Goal: Transaction & Acquisition: Book appointment/travel/reservation

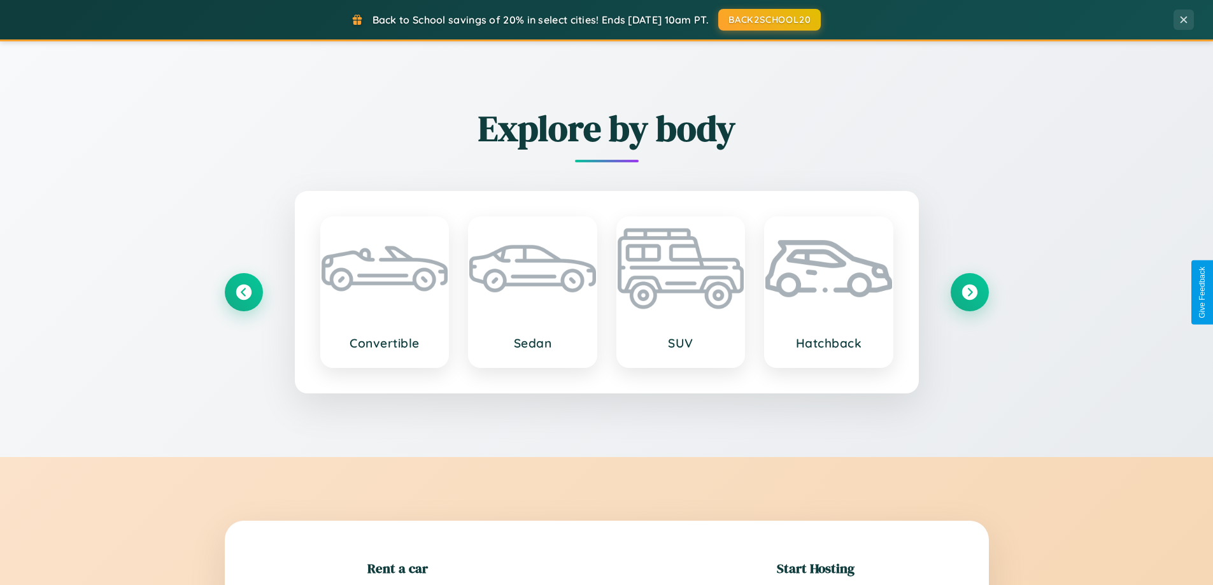
scroll to position [275, 0]
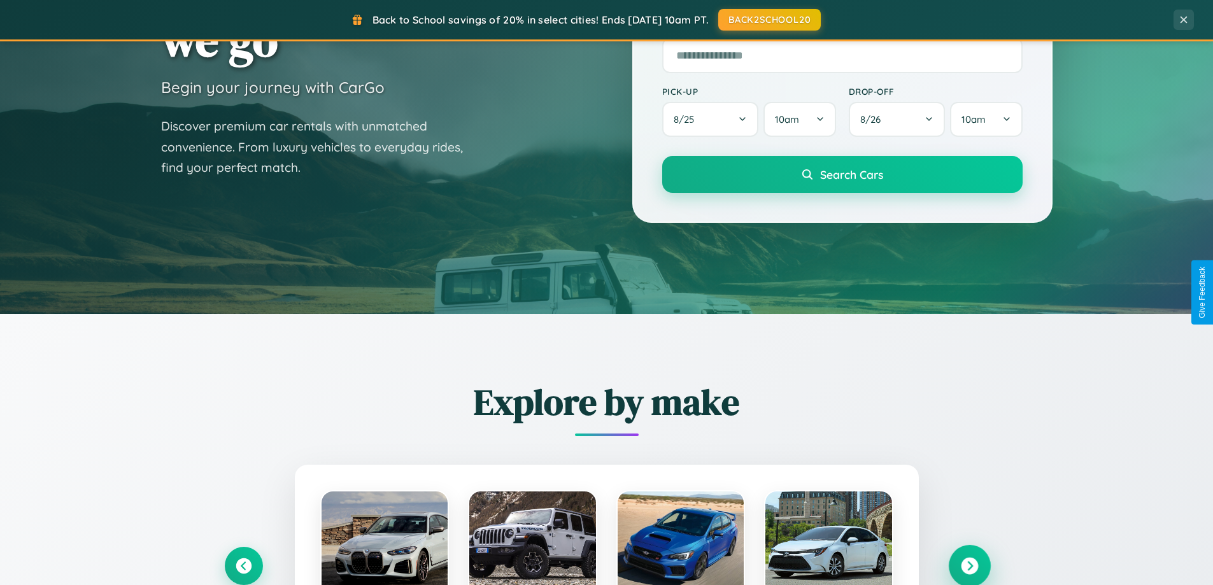
click at [969, 566] on icon at bounding box center [969, 566] width 17 height 17
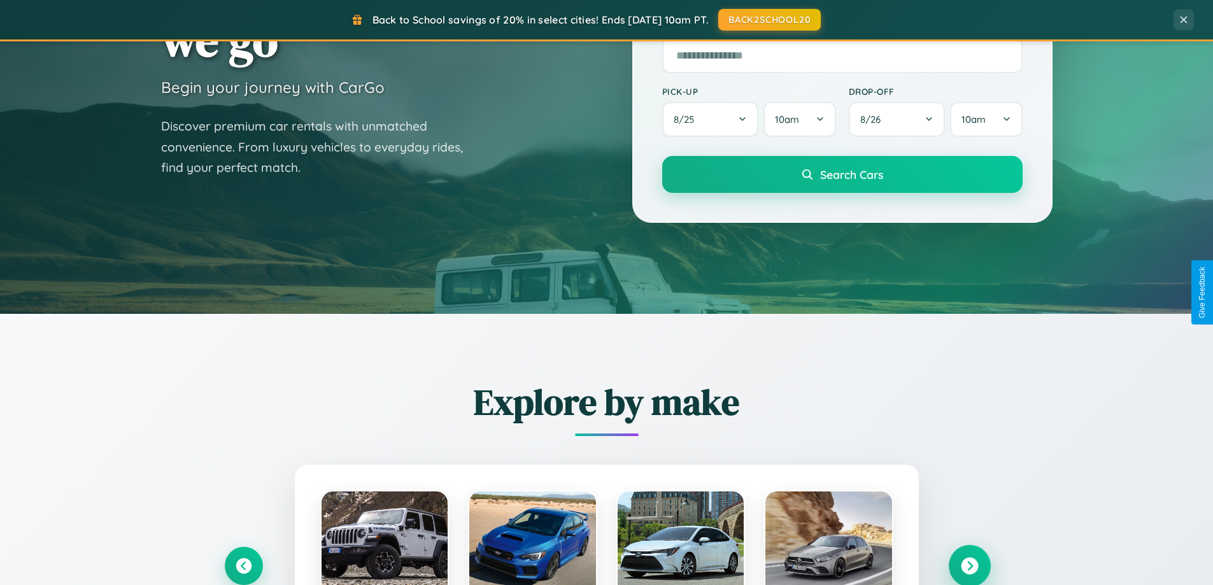
click at [969, 565] on icon at bounding box center [969, 566] width 17 height 17
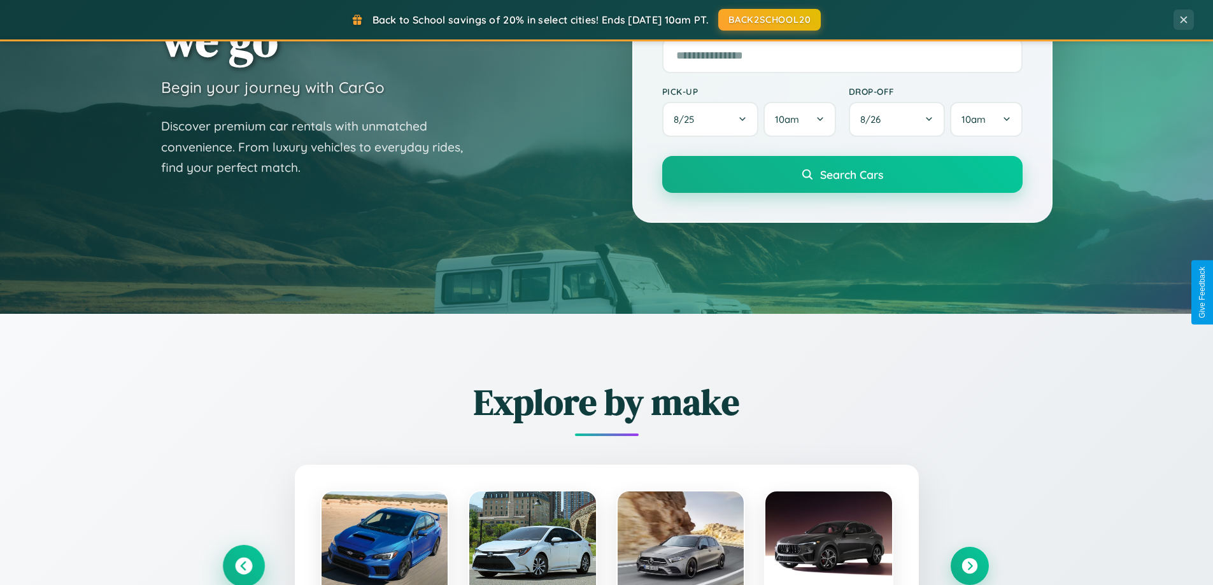
click at [243, 566] on icon at bounding box center [243, 566] width 17 height 17
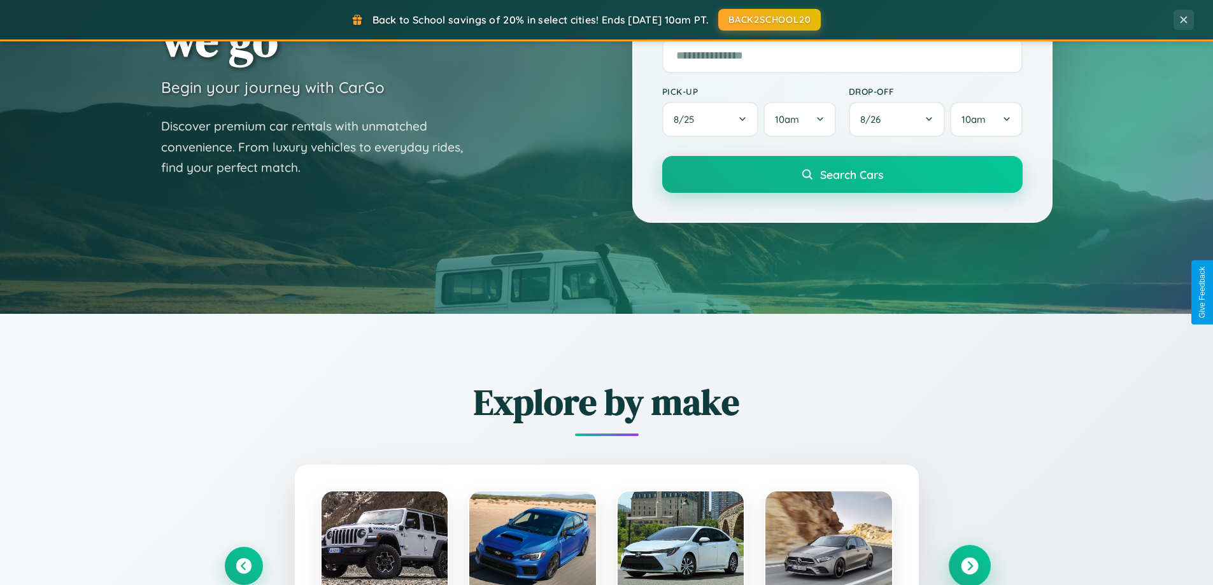
click at [969, 566] on icon at bounding box center [969, 566] width 17 height 17
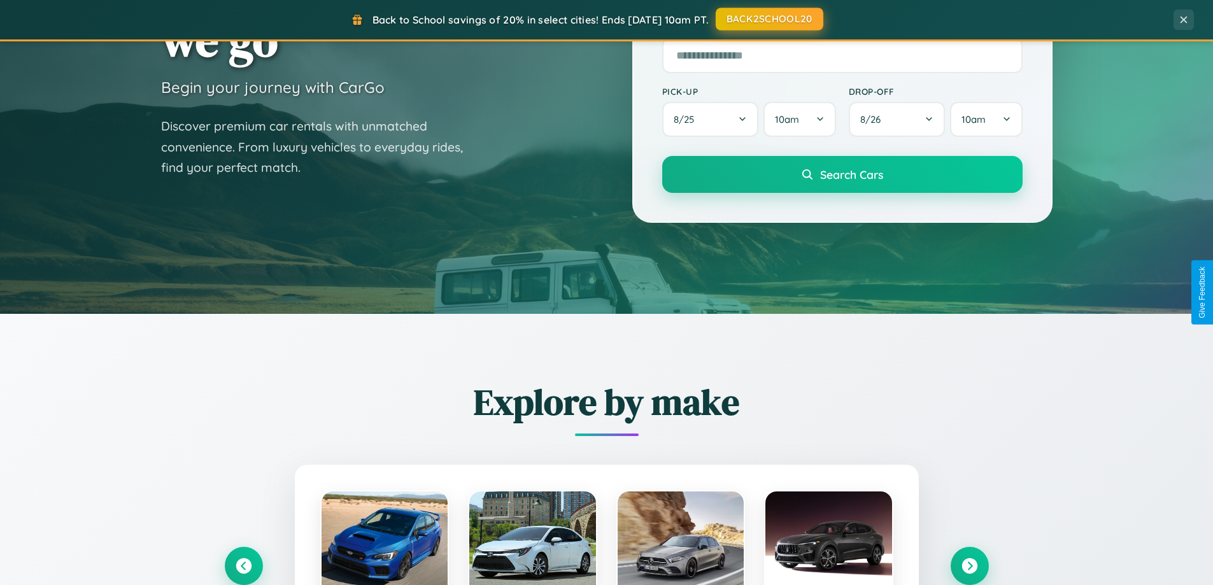
click at [769, 19] on button "BACK2SCHOOL20" at bounding box center [770, 19] width 108 height 23
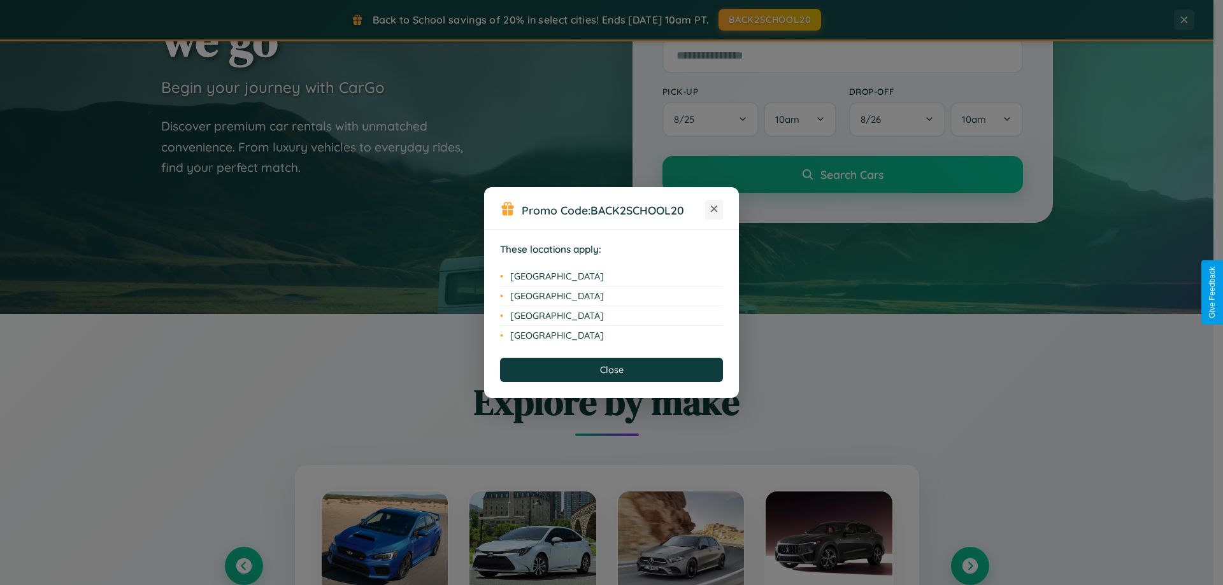
click at [714, 210] on icon at bounding box center [714, 209] width 7 height 7
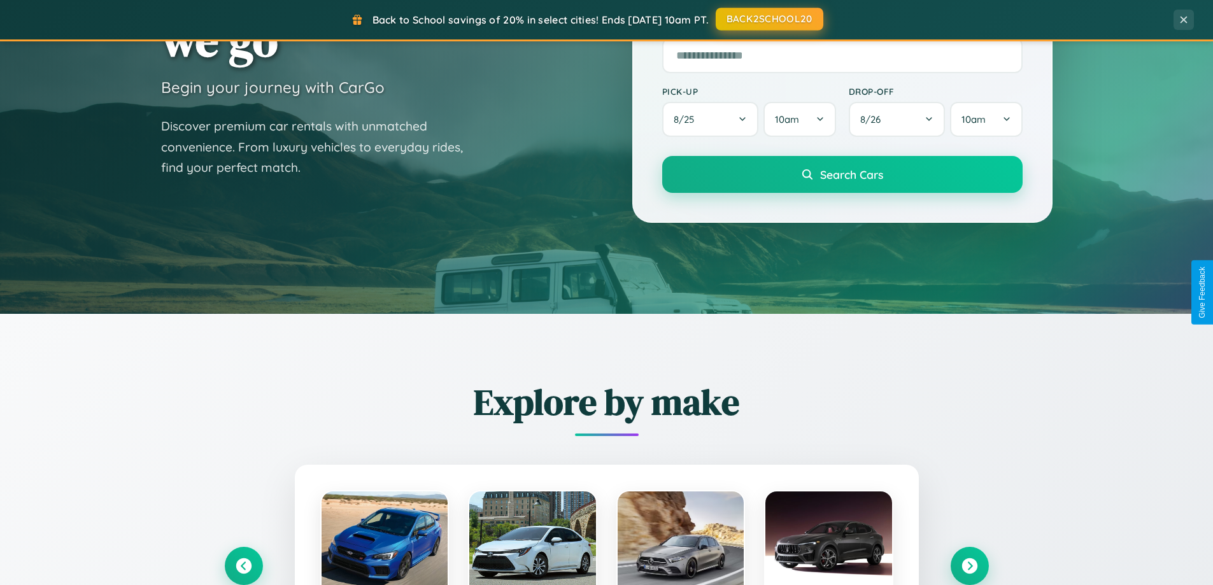
click at [769, 19] on button "BACK2SCHOOL20" at bounding box center [770, 19] width 108 height 23
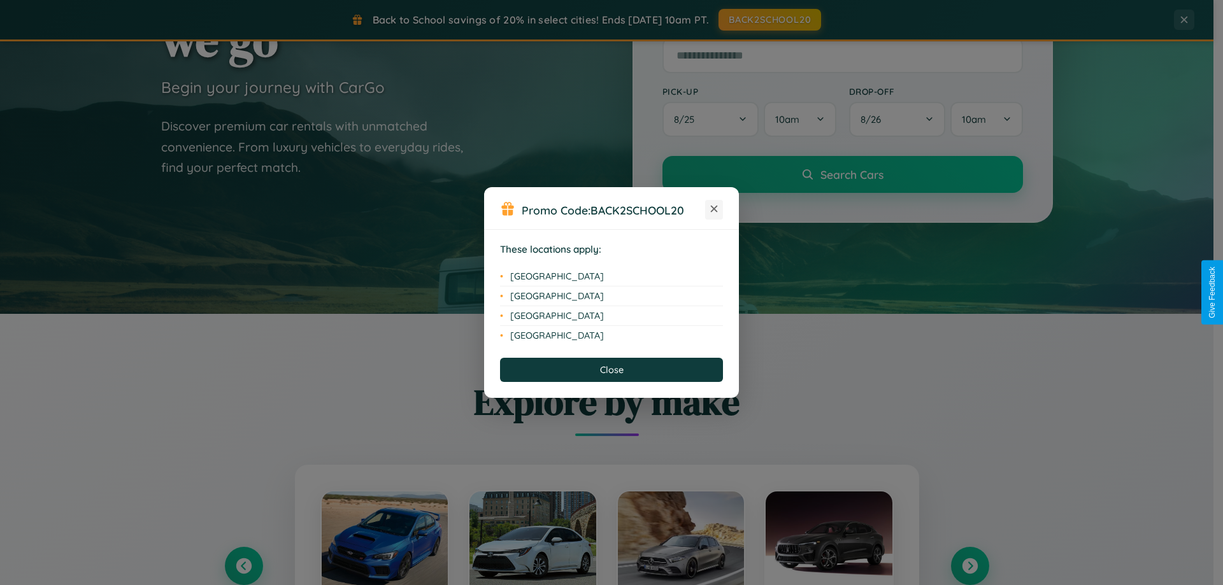
click at [714, 210] on icon at bounding box center [714, 209] width 7 height 7
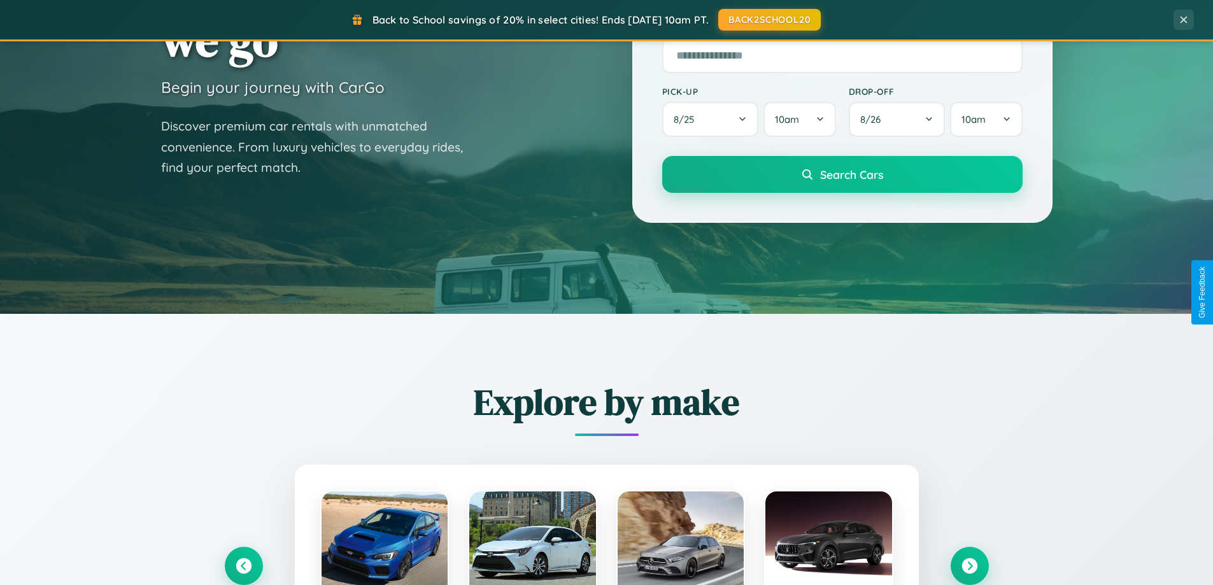
scroll to position [2451, 0]
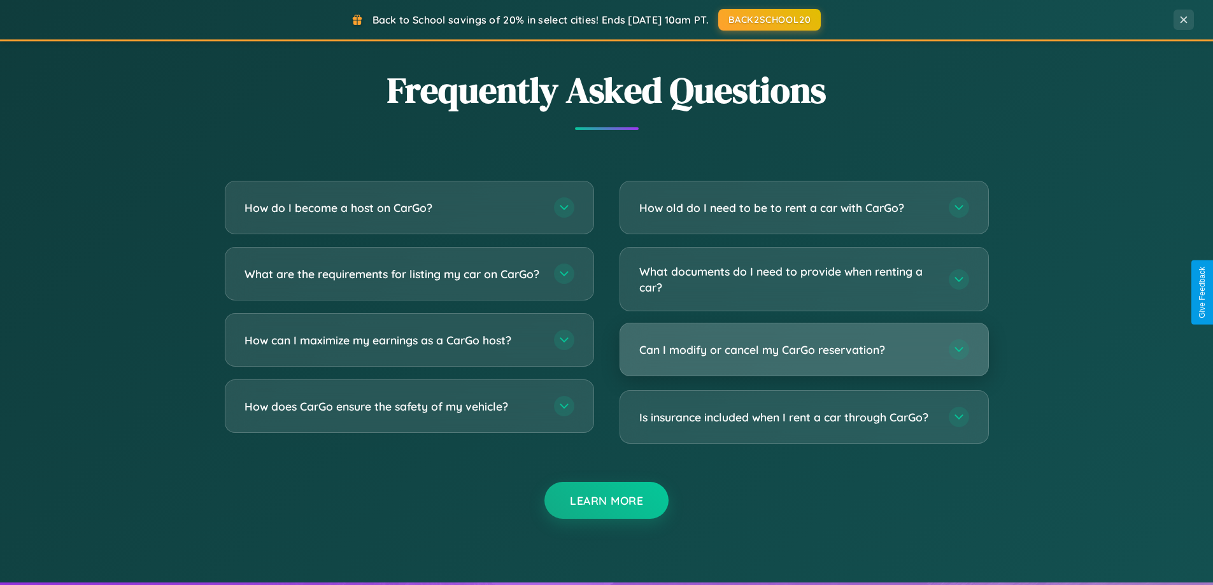
click at [804, 350] on h3 "Can I modify or cancel my CarGo reservation?" at bounding box center [787, 350] width 297 height 16
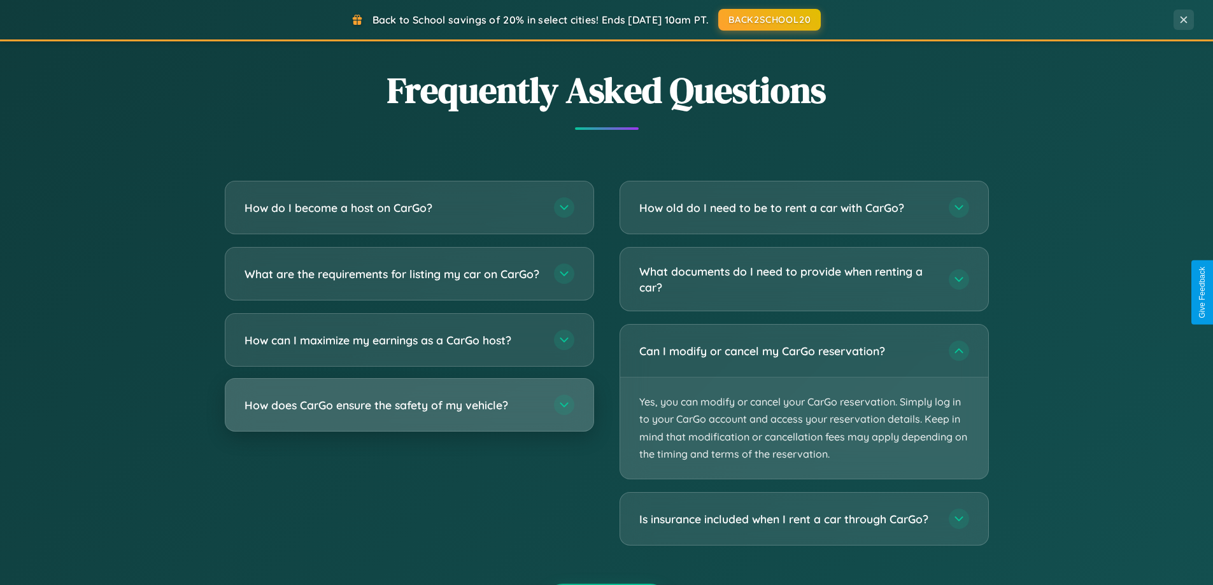
click at [409, 413] on h3 "How does CarGo ensure the safety of my vehicle?" at bounding box center [393, 405] width 297 height 16
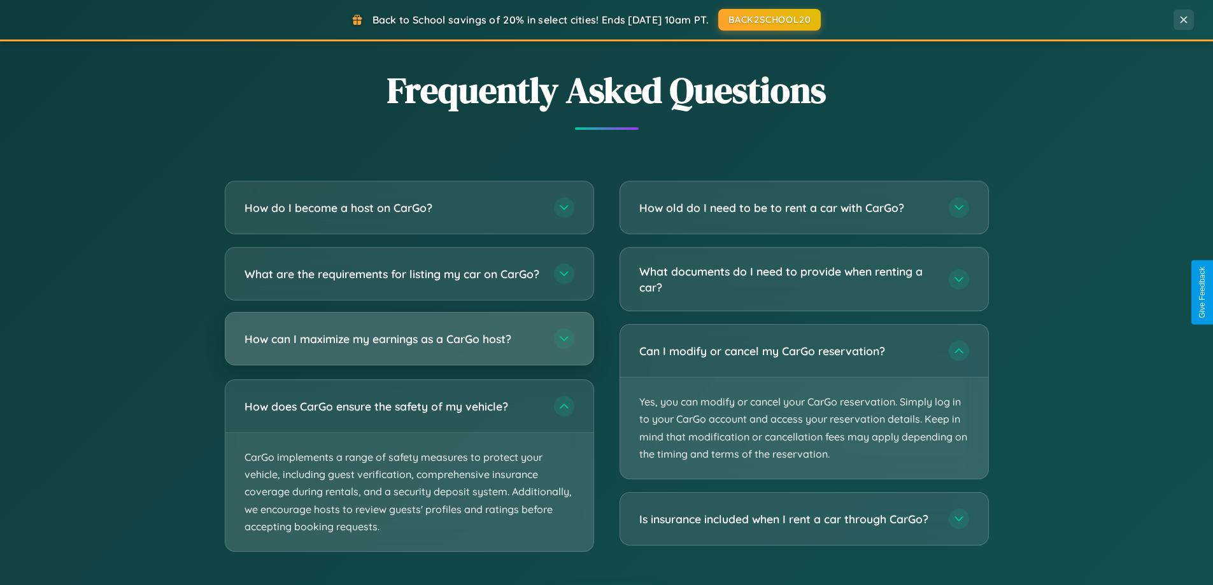
click at [409, 347] on h3 "How can I maximize my earnings as a CarGo host?" at bounding box center [393, 339] width 297 height 16
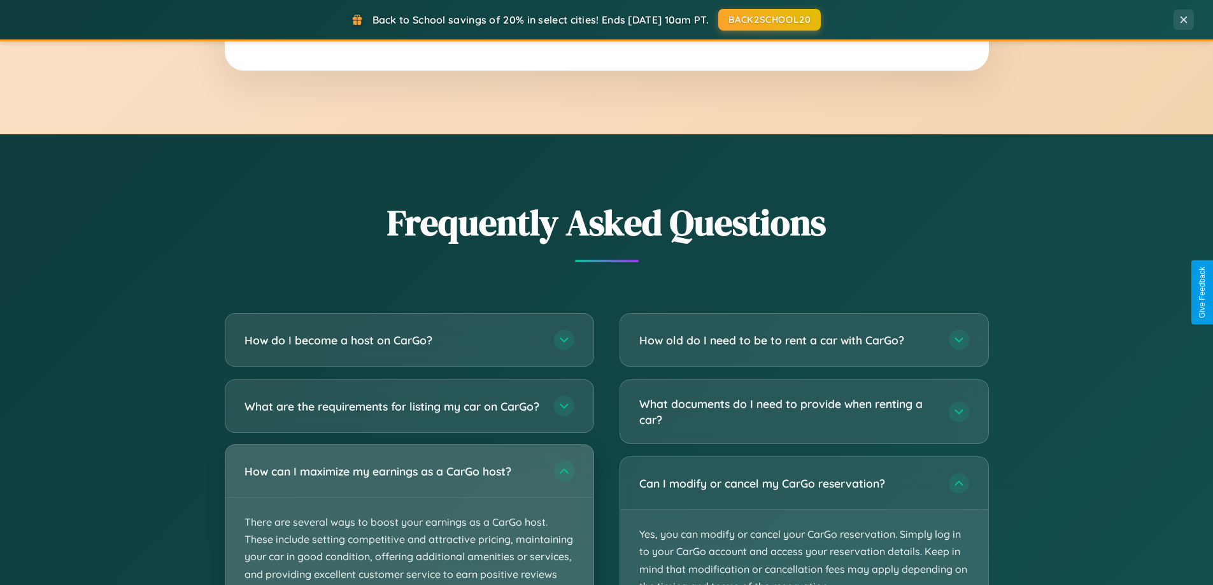
scroll to position [876, 0]
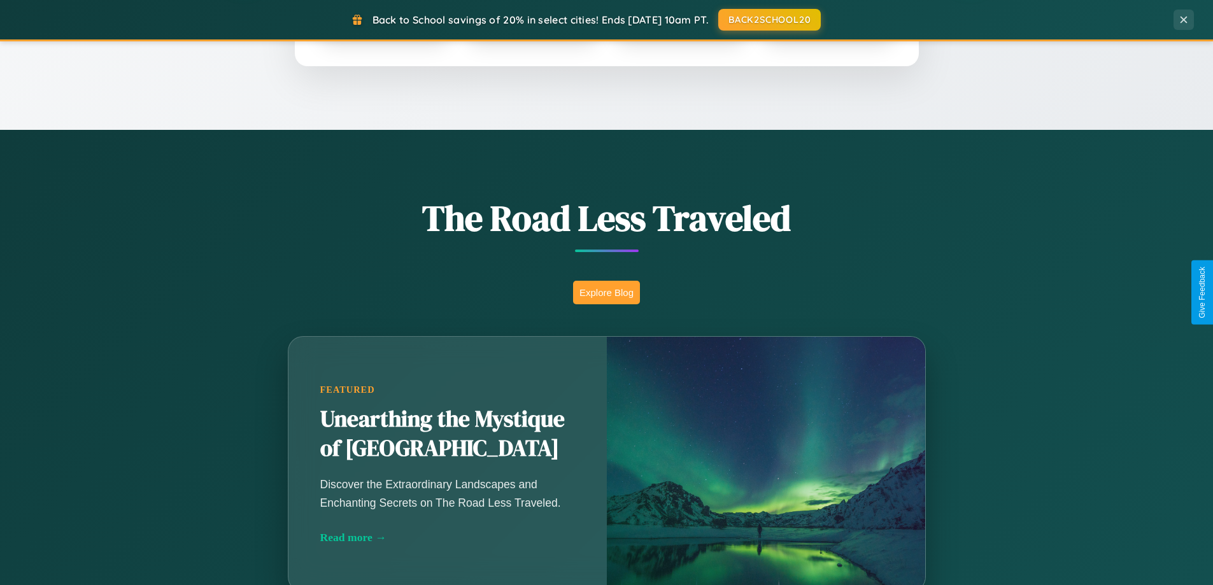
click at [606, 292] on button "Explore Blog" at bounding box center [606, 293] width 67 height 24
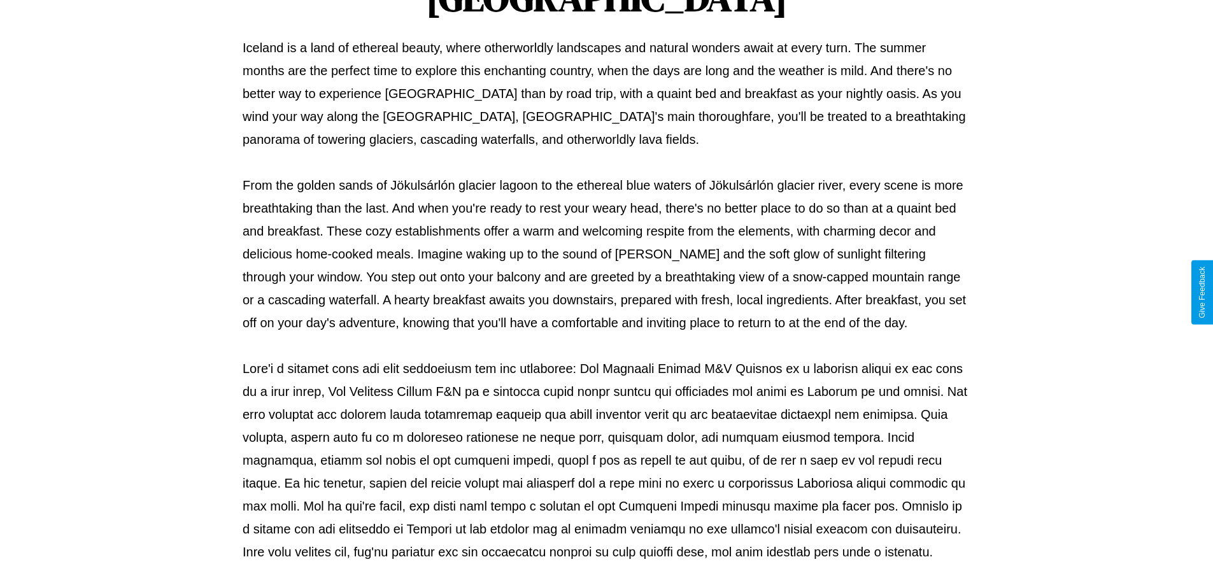
scroll to position [412, 0]
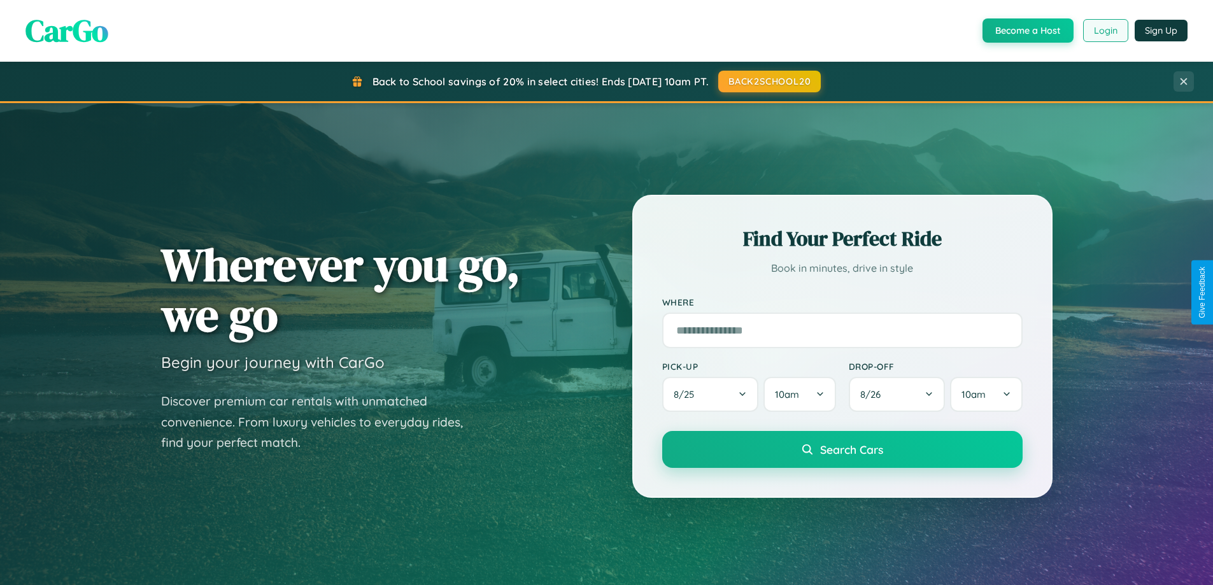
click at [1105, 31] on button "Login" at bounding box center [1105, 30] width 45 height 23
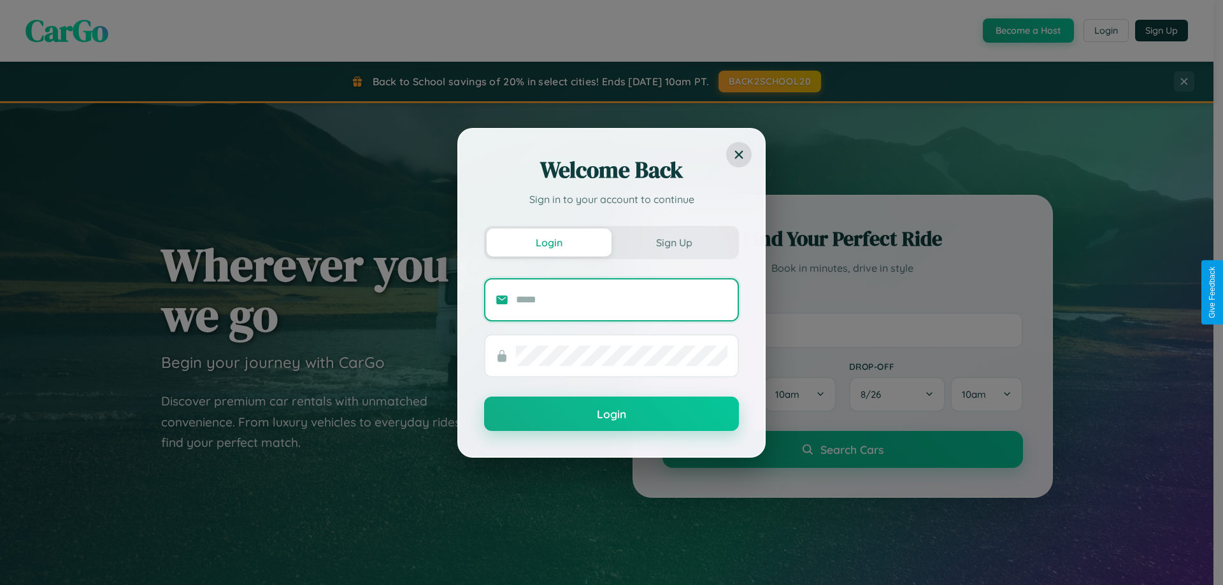
click at [622, 299] on input "text" at bounding box center [621, 300] width 211 height 20
type input "**********"
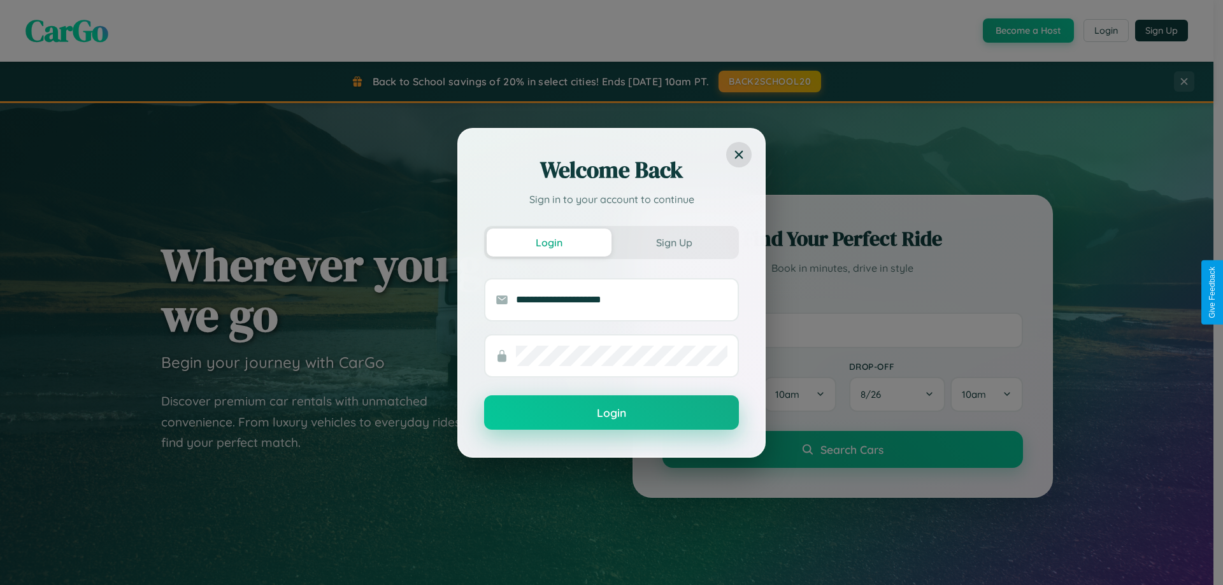
click at [611, 413] on button "Login" at bounding box center [611, 412] width 255 height 34
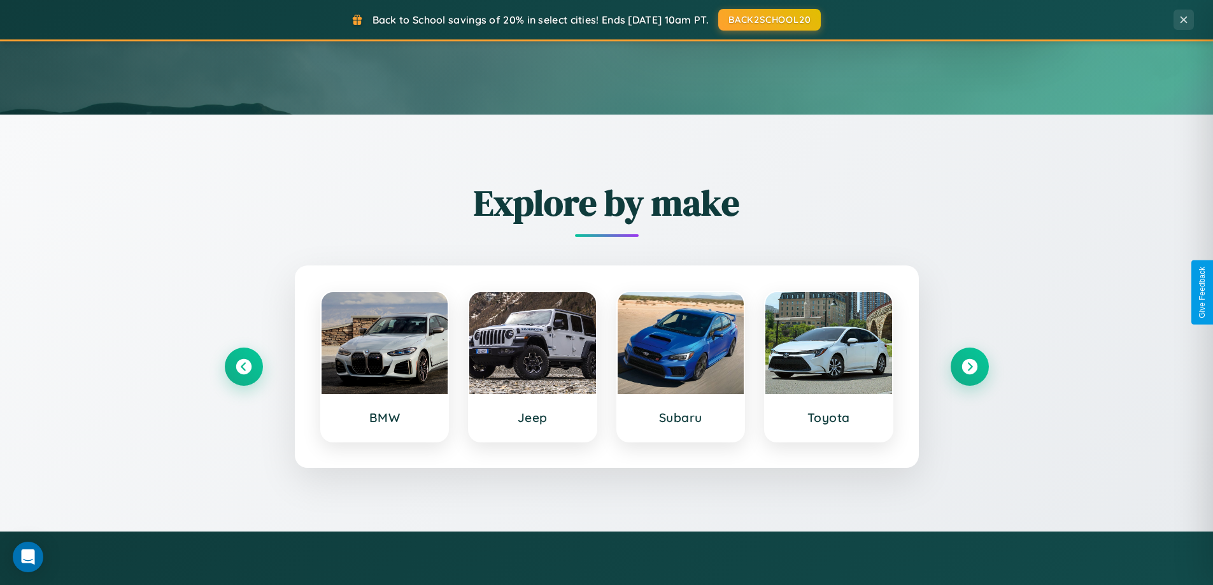
scroll to position [2046, 0]
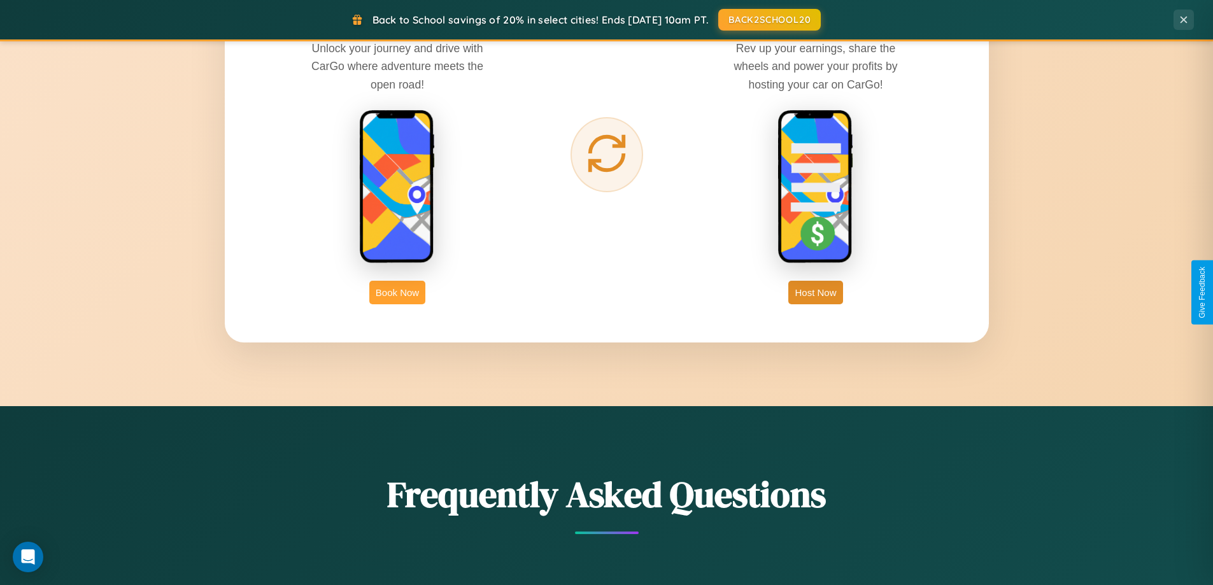
click at [397, 292] on button "Book Now" at bounding box center [397, 293] width 56 height 24
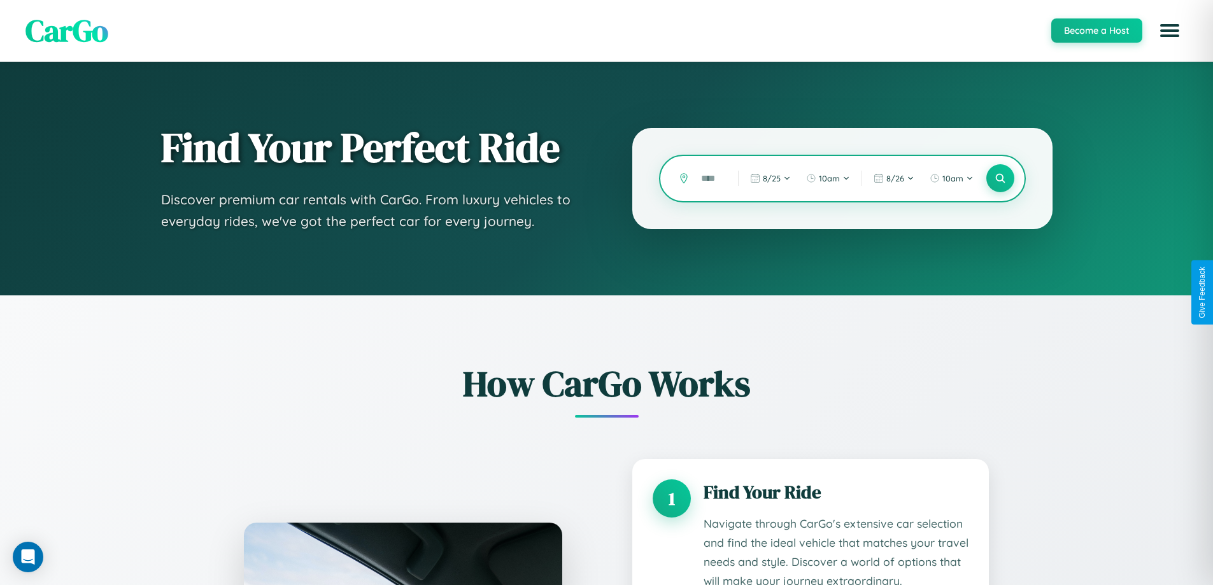
click at [710, 178] on input "text" at bounding box center [710, 178] width 31 height 22
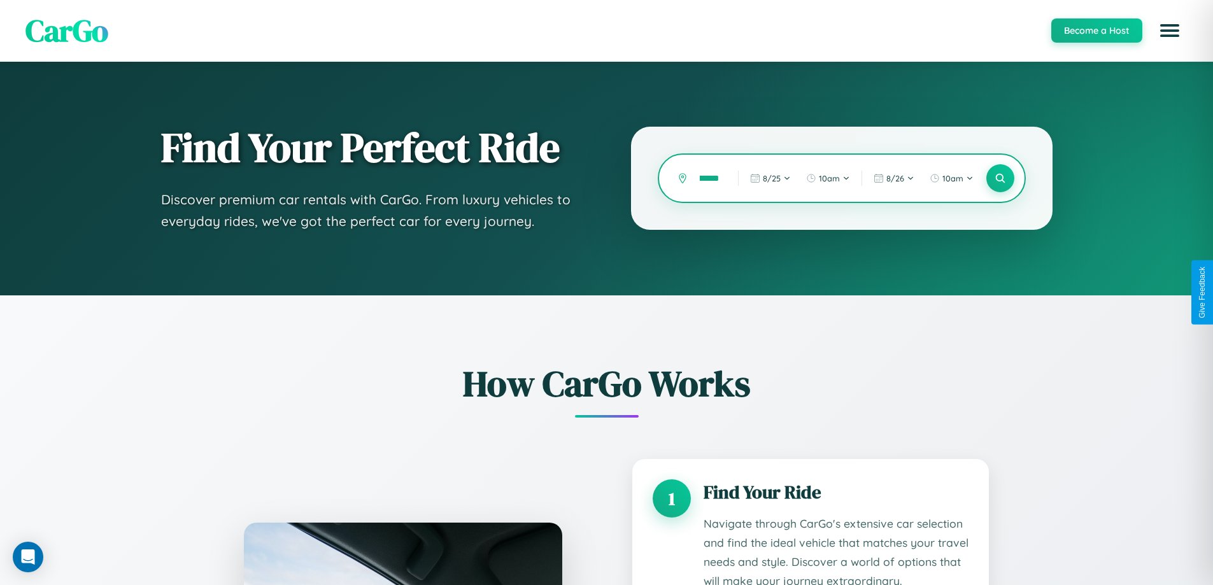
scroll to position [0, 24]
type input "*********"
click at [1000, 178] on icon at bounding box center [1000, 179] width 12 height 12
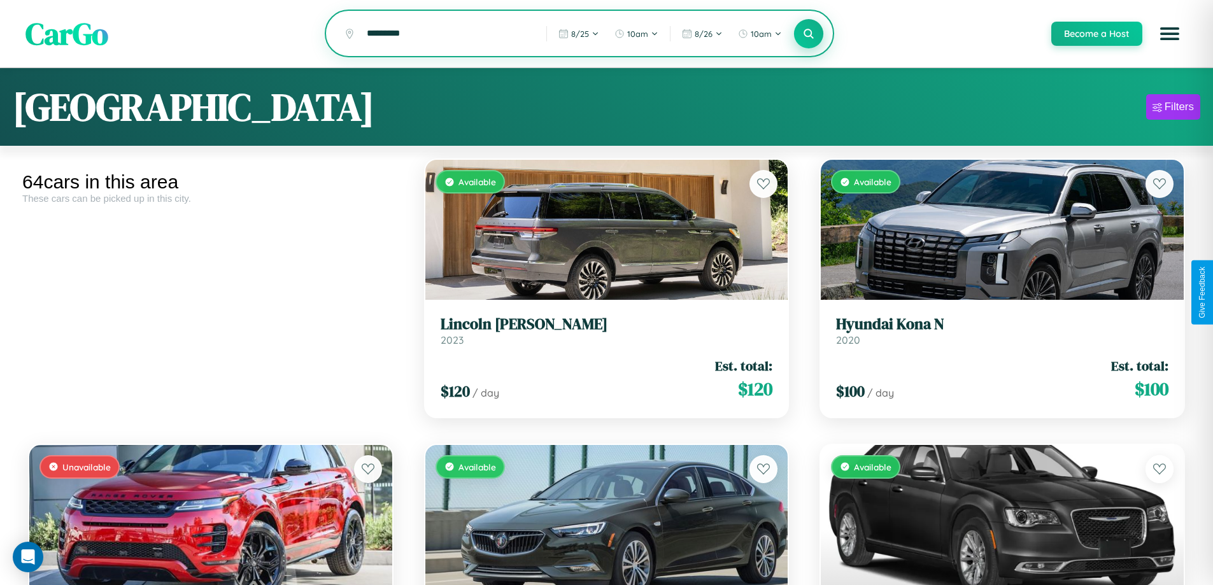
click at [808, 34] on icon at bounding box center [809, 33] width 12 height 12
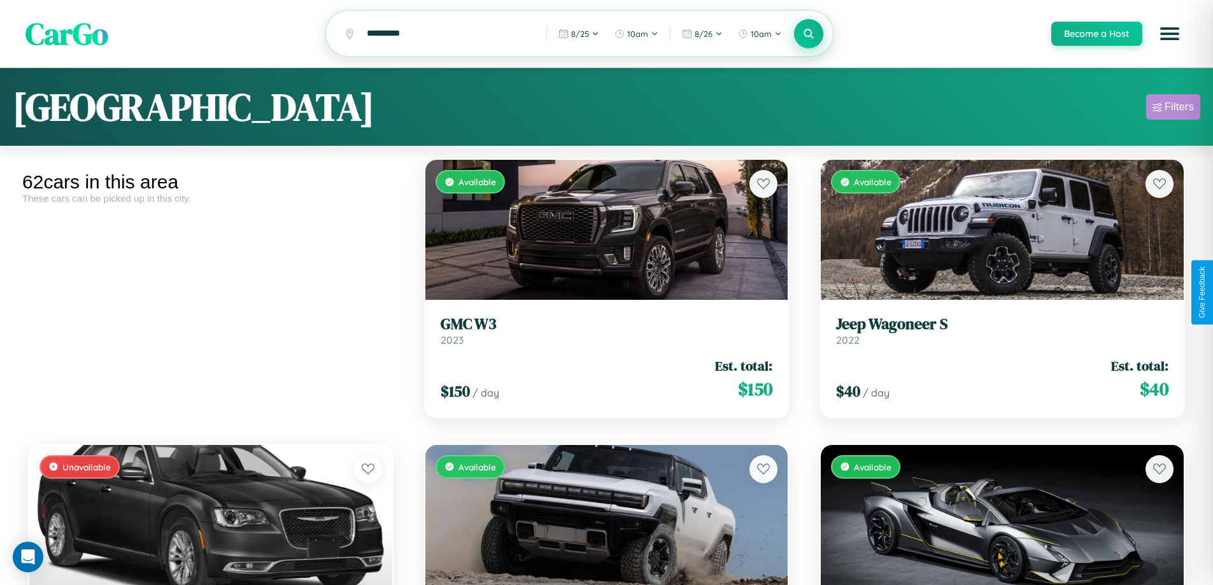
click at [1173, 109] on div "Filters" at bounding box center [1179, 107] width 29 height 13
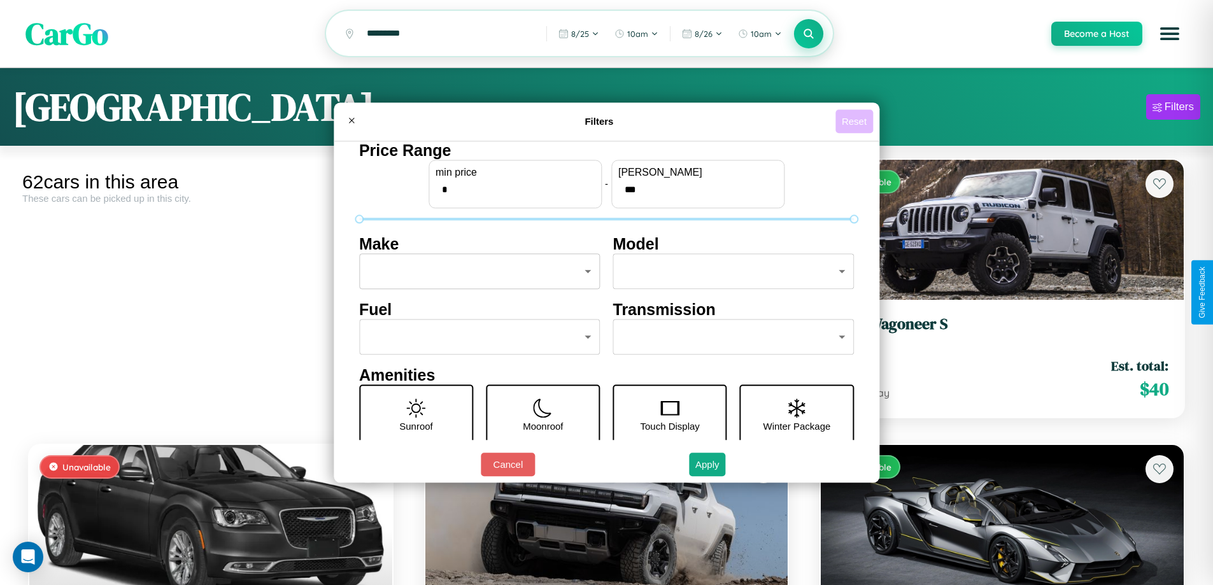
click at [856, 121] on button "Reset" at bounding box center [855, 122] width 38 height 24
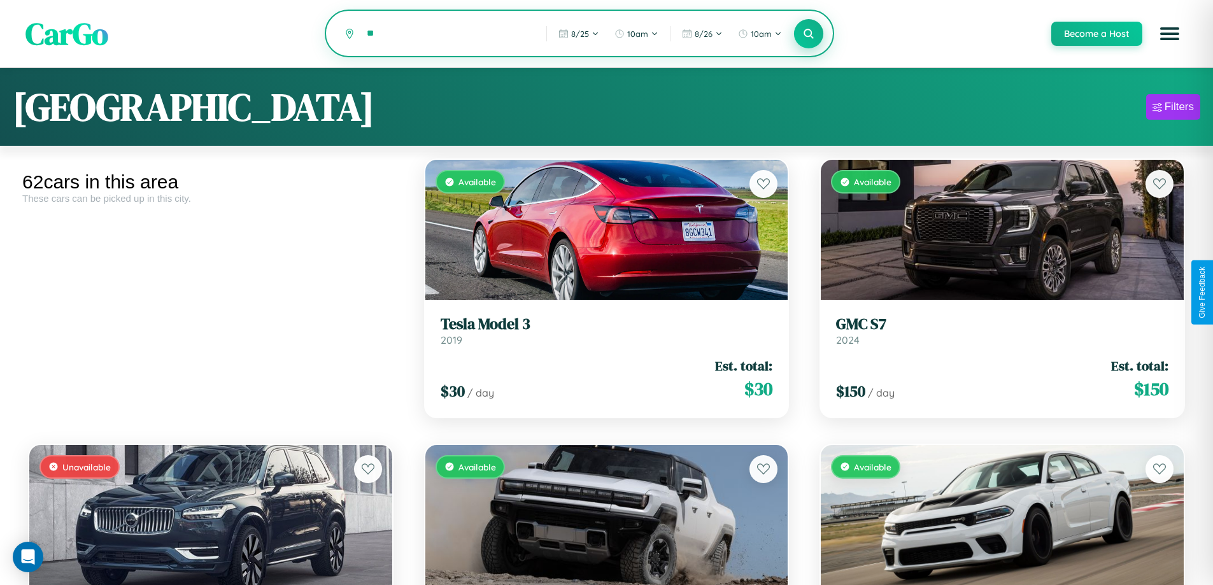
type input "*"
type input "*********"
click at [808, 34] on icon at bounding box center [809, 33] width 12 height 12
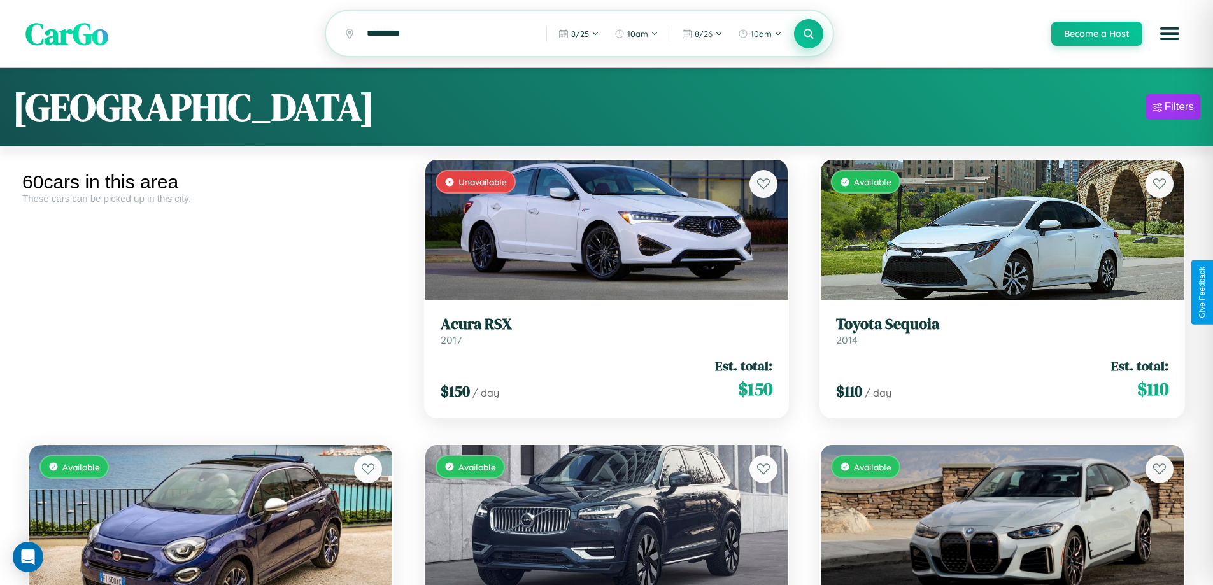
scroll to position [3601, 0]
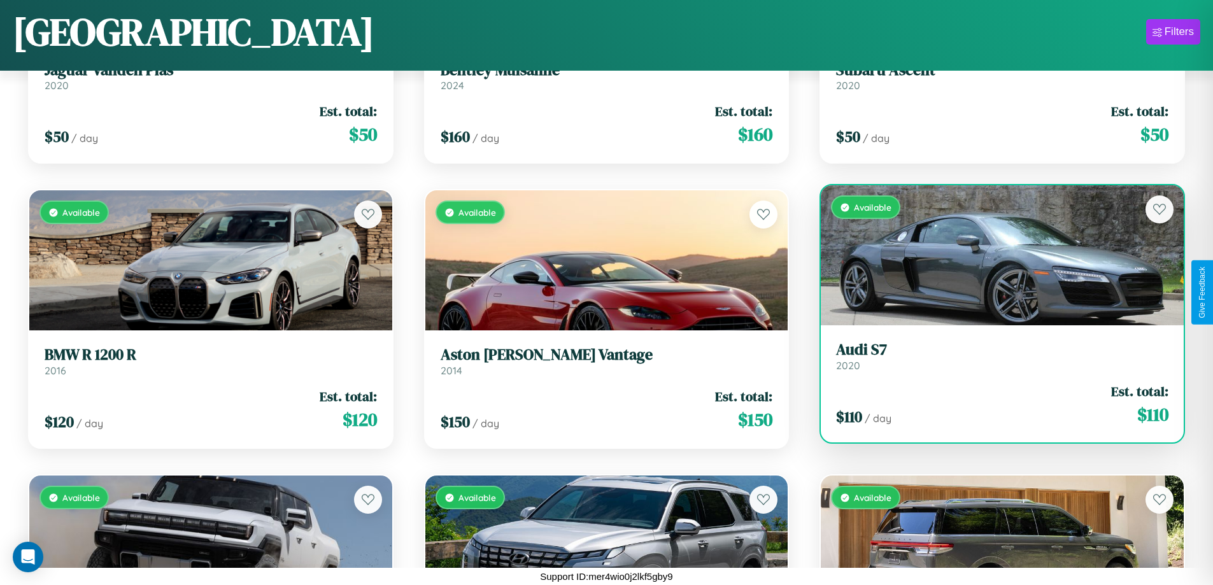
click at [994, 359] on link "Audi S7 2020" at bounding box center [1002, 356] width 332 height 31
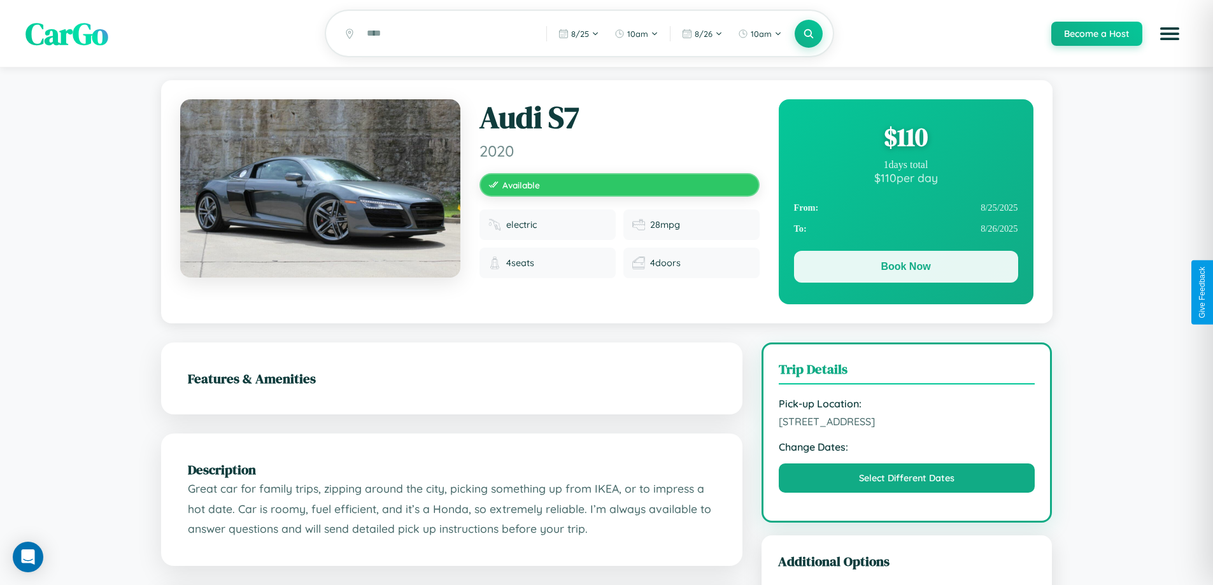
click at [906, 269] on button "Book Now" at bounding box center [906, 267] width 224 height 32
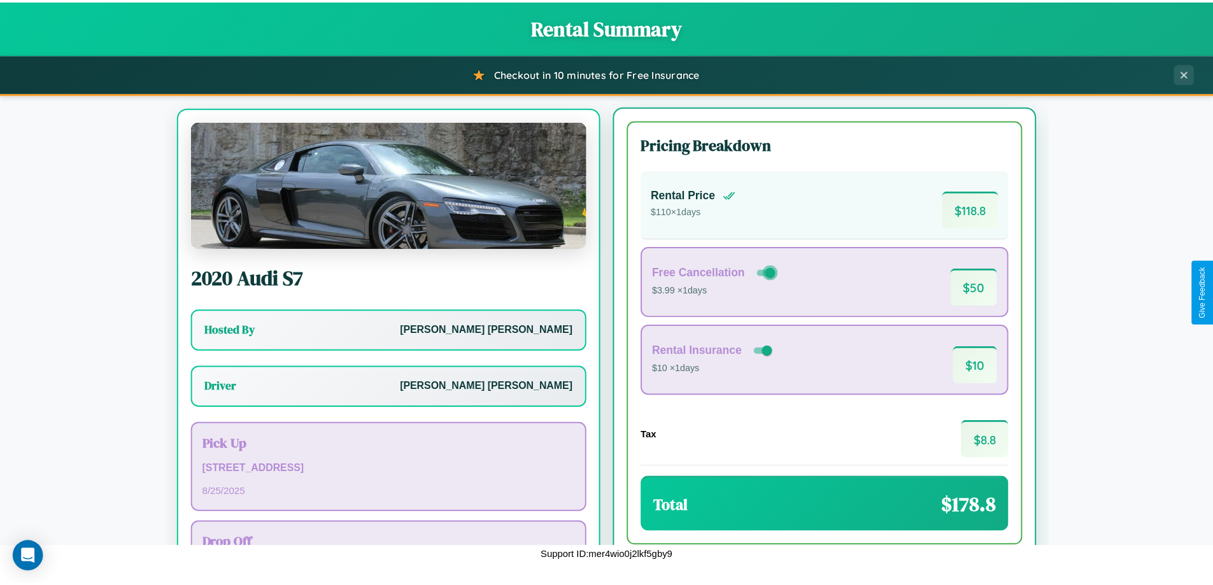
scroll to position [59, 0]
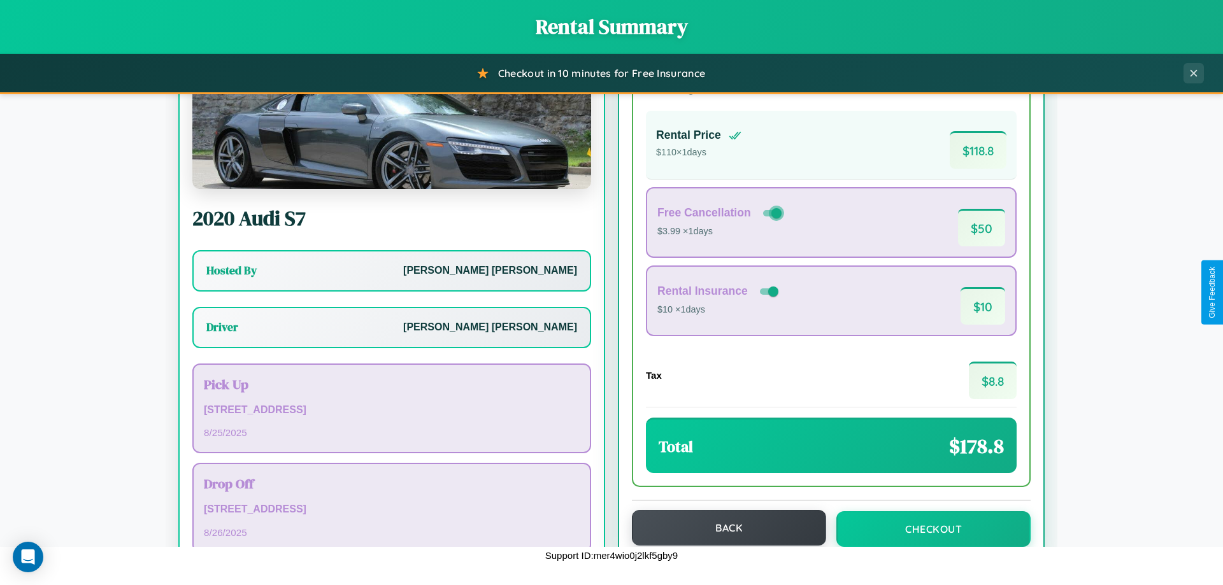
click at [723, 529] on button "Back" at bounding box center [729, 528] width 194 height 36
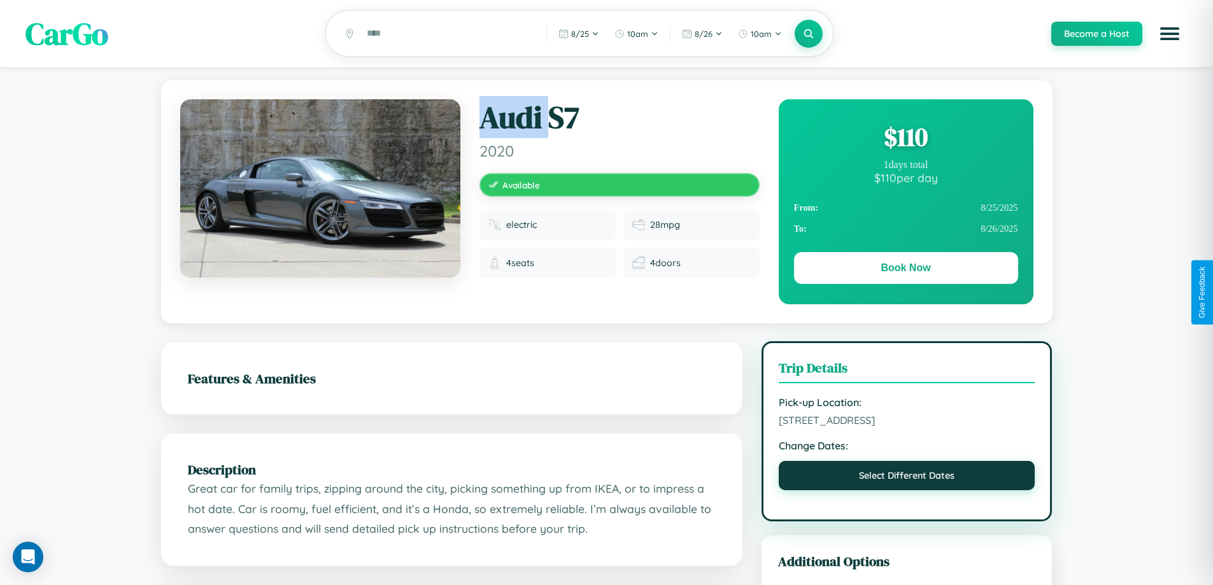
click at [907, 478] on button "Select Different Dates" at bounding box center [907, 475] width 257 height 29
select select "*"
select select "****"
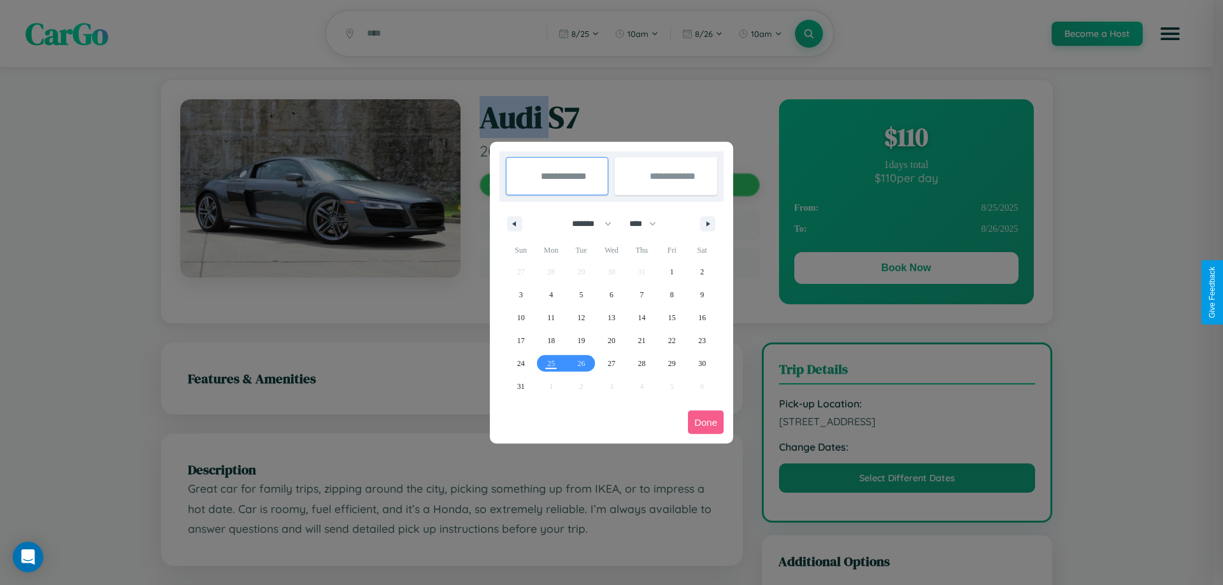
drag, startPoint x: 586, startPoint y: 224, endPoint x: 611, endPoint y: 255, distance: 40.8
click at [586, 224] on select "******* ******** ***** ***** *** **** **** ****** ********* ******* ******** **…" at bounding box center [589, 223] width 54 height 21
select select "*"
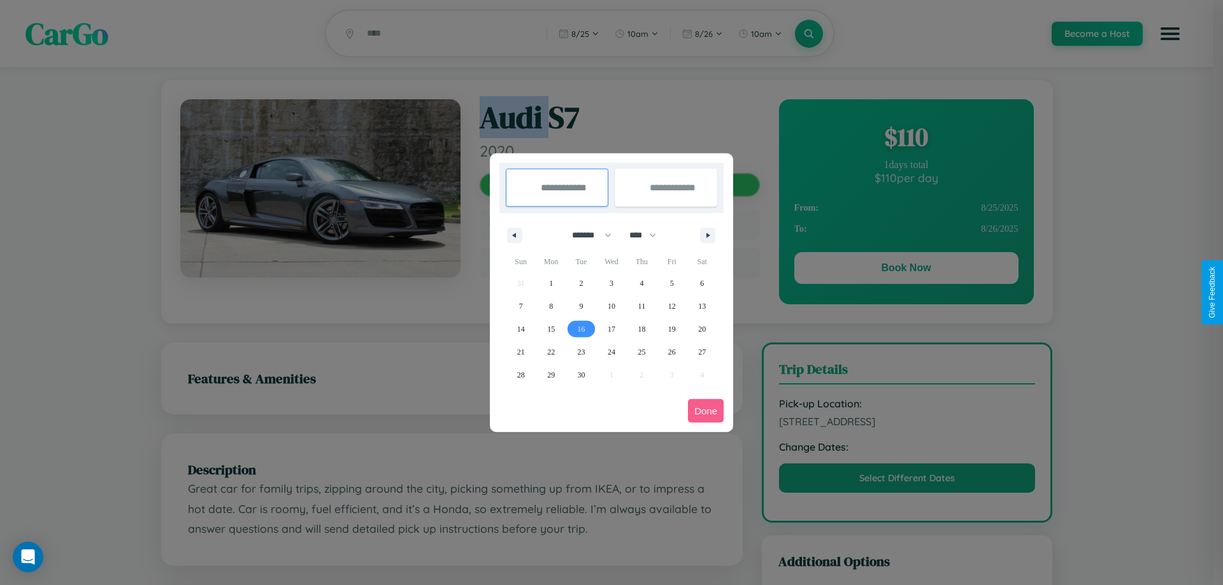
click at [581, 329] on span "16" at bounding box center [582, 329] width 8 height 23
type input "**********"
click at [611, 352] on span "24" at bounding box center [612, 352] width 8 height 23
type input "**********"
click at [706, 411] on button "Done" at bounding box center [706, 411] width 36 height 24
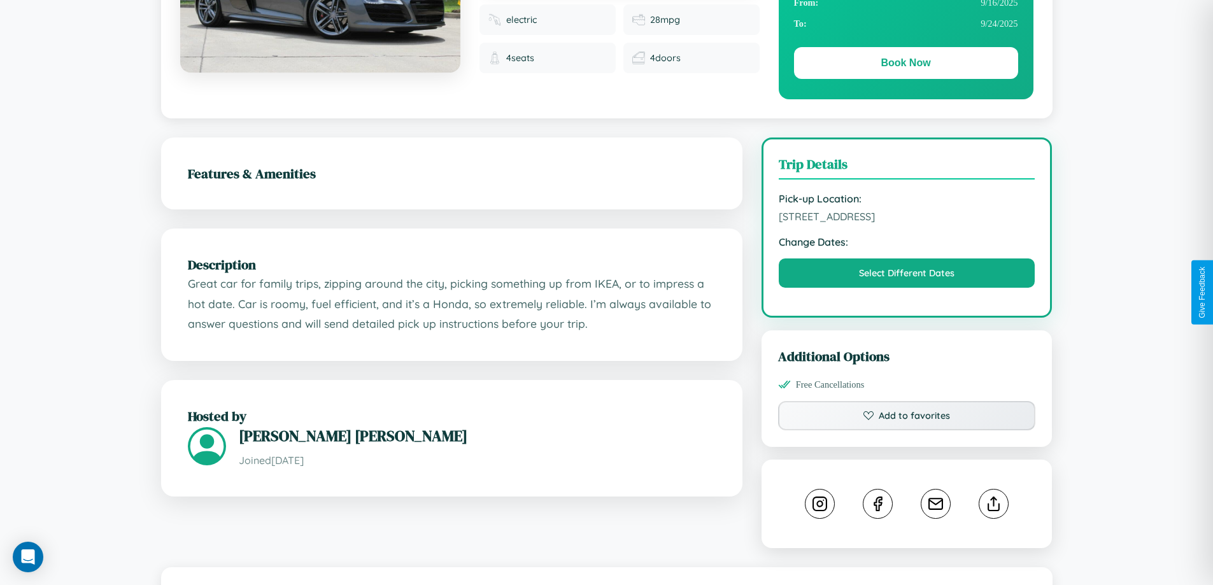
scroll to position [331, 0]
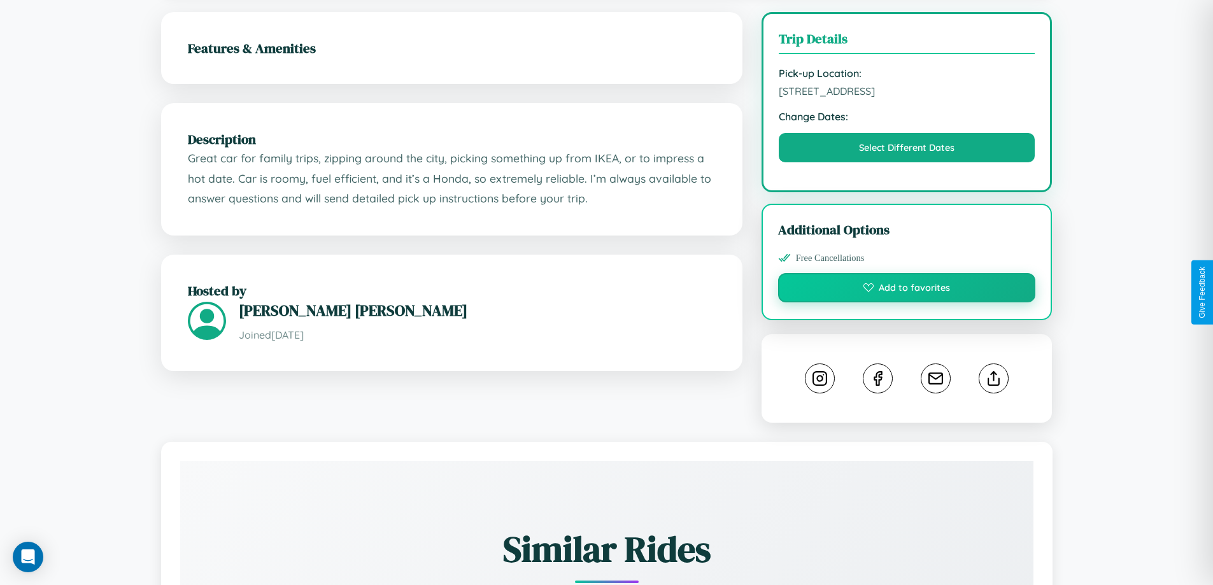
click at [907, 290] on button "Add to favorites" at bounding box center [907, 287] width 258 height 29
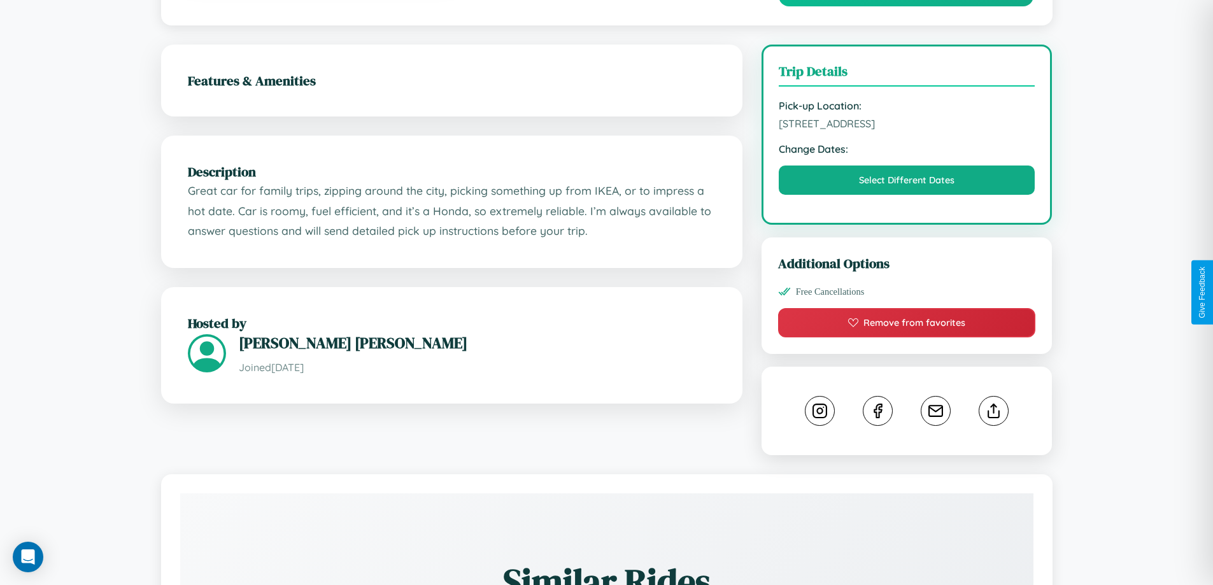
scroll to position [0, 0]
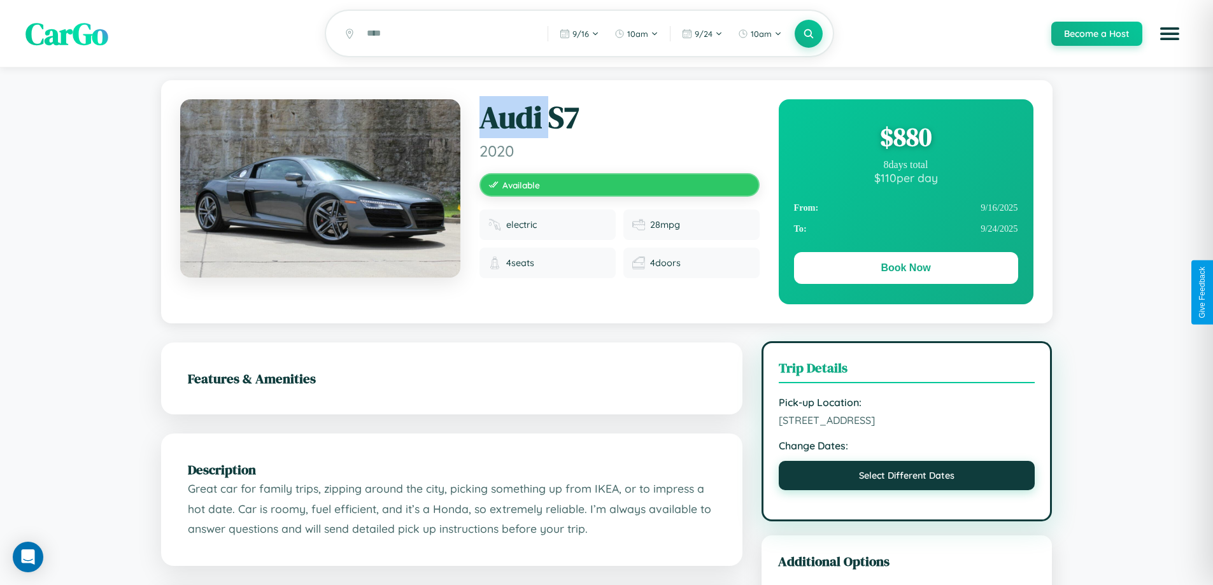
click at [907, 478] on button "Select Different Dates" at bounding box center [907, 475] width 257 height 29
select select "*"
select select "****"
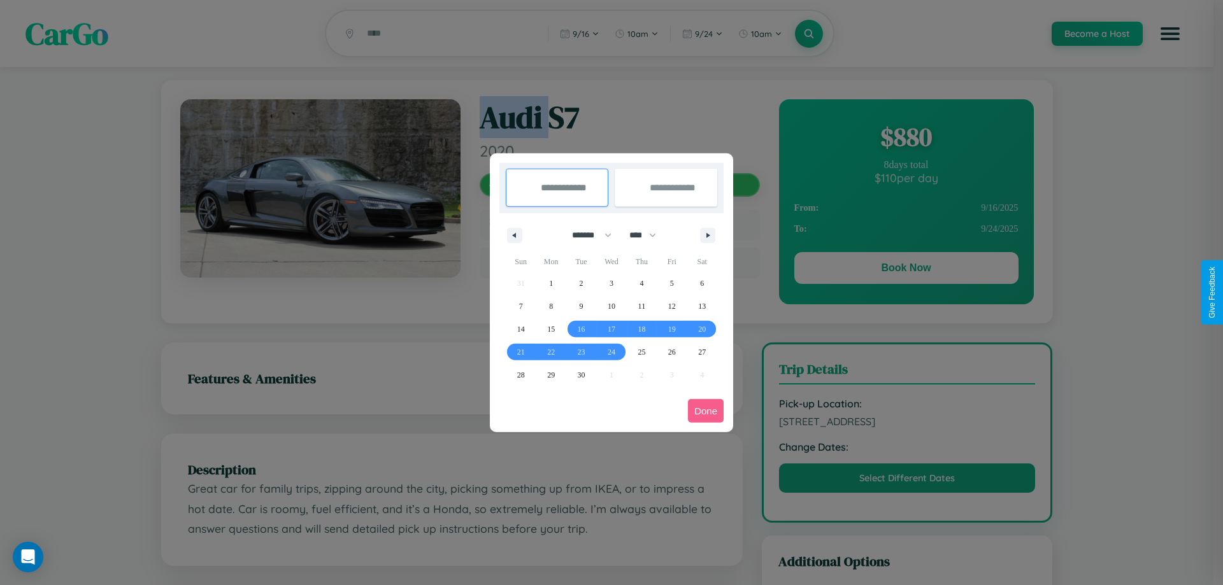
drag, startPoint x: 586, startPoint y: 235, endPoint x: 611, endPoint y: 255, distance: 32.6
click at [586, 235] on select "******* ******** ***** ***** *** **** **** ****** ********* ******* ******** **…" at bounding box center [589, 235] width 54 height 21
select select "*"
click at [648, 235] on select "**** **** **** **** **** **** **** **** **** **** **** **** **** **** **** ****…" at bounding box center [642, 235] width 38 height 21
select select "****"
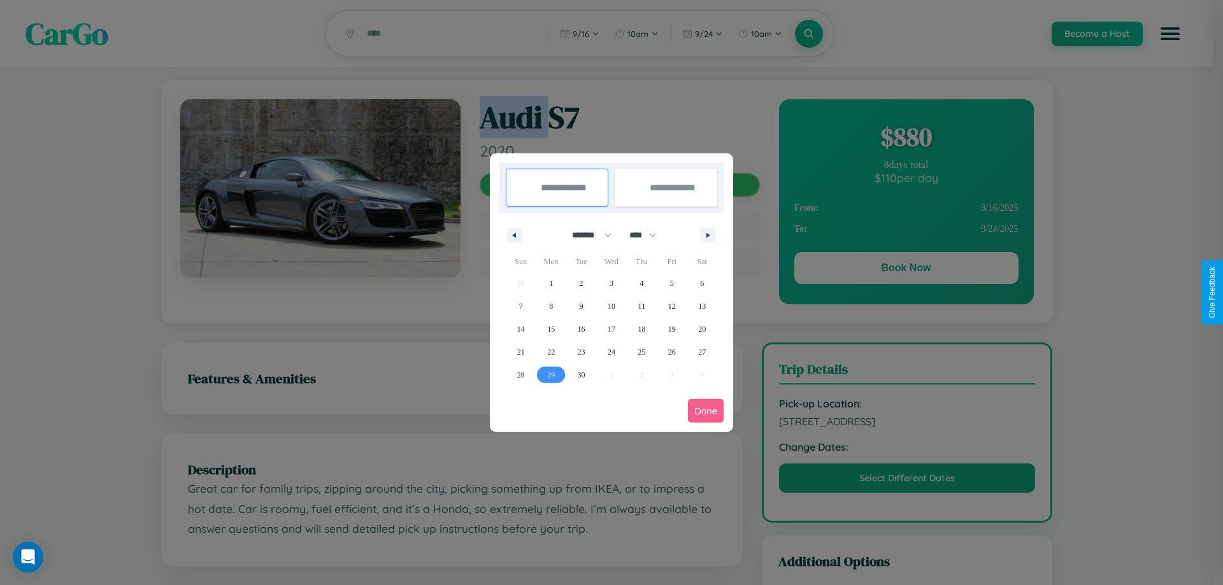
click at [551, 374] on span "29" at bounding box center [551, 375] width 8 height 23
type input "**********"
click at [708, 235] on icon "button" at bounding box center [710, 235] width 6 height 5
select select "*"
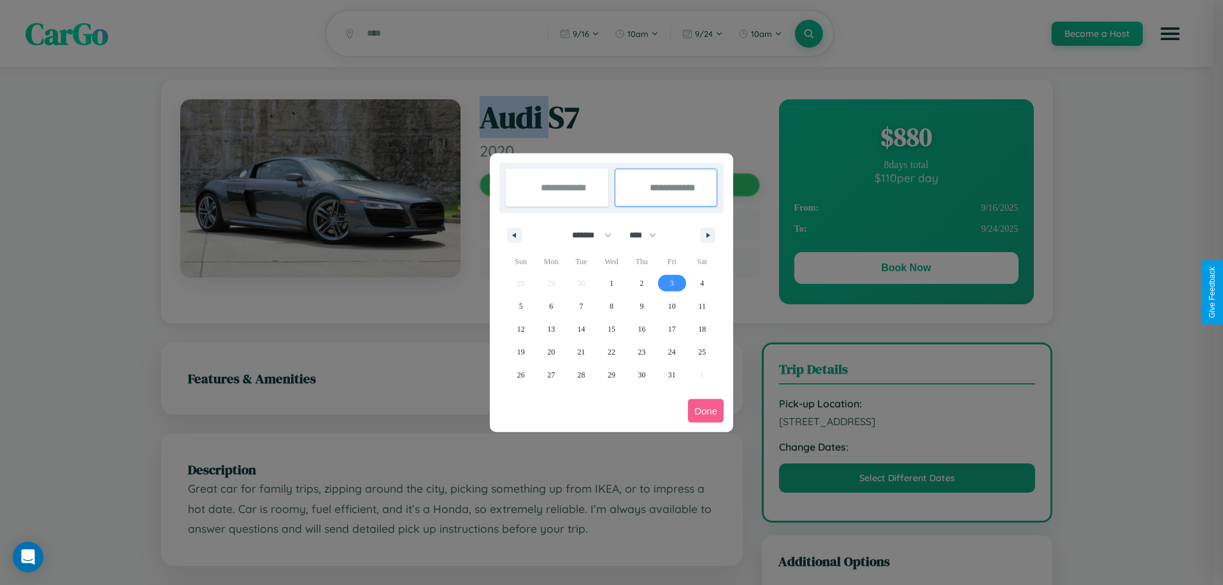
click at [671, 283] on span "3" at bounding box center [672, 283] width 4 height 23
type input "**********"
select select "*"
click at [706, 411] on button "Done" at bounding box center [706, 411] width 36 height 24
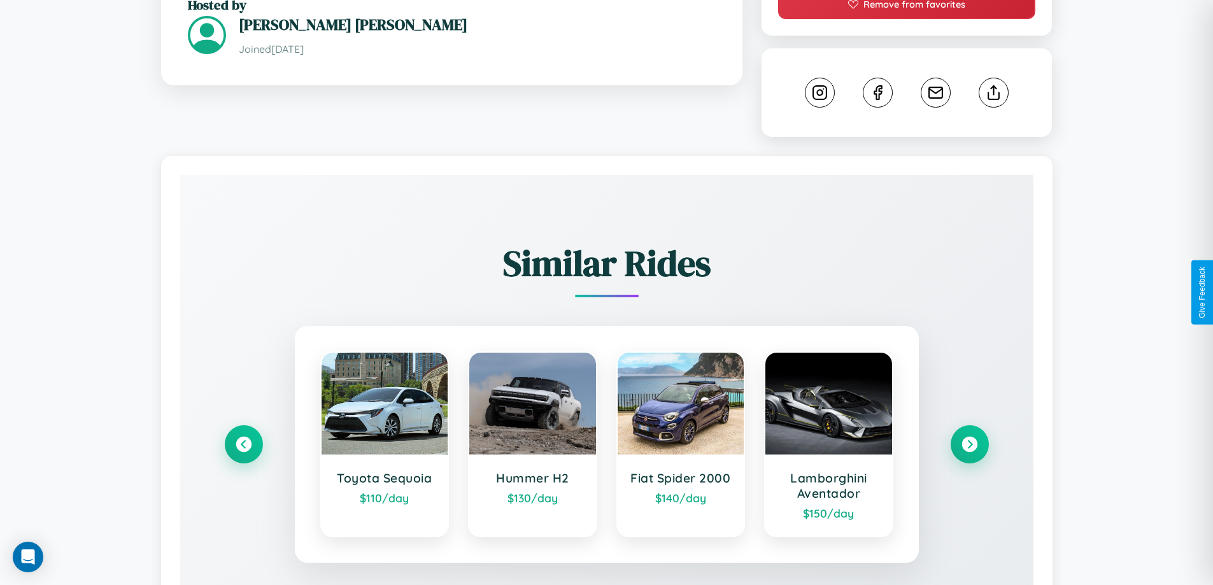
scroll to position [709, 0]
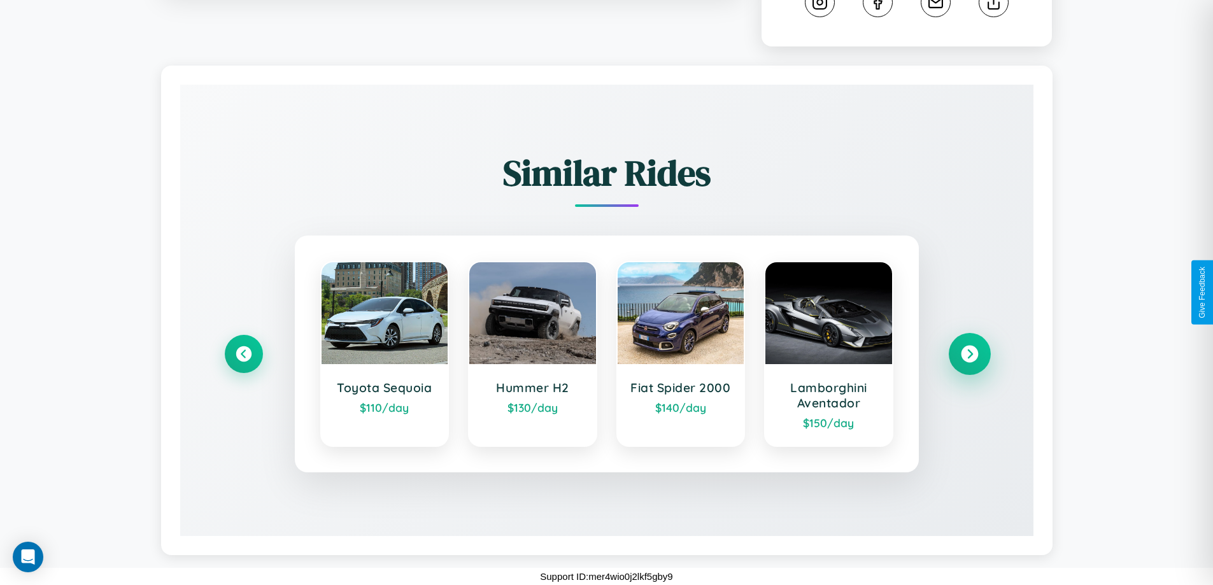
click at [969, 354] on icon at bounding box center [969, 354] width 17 height 17
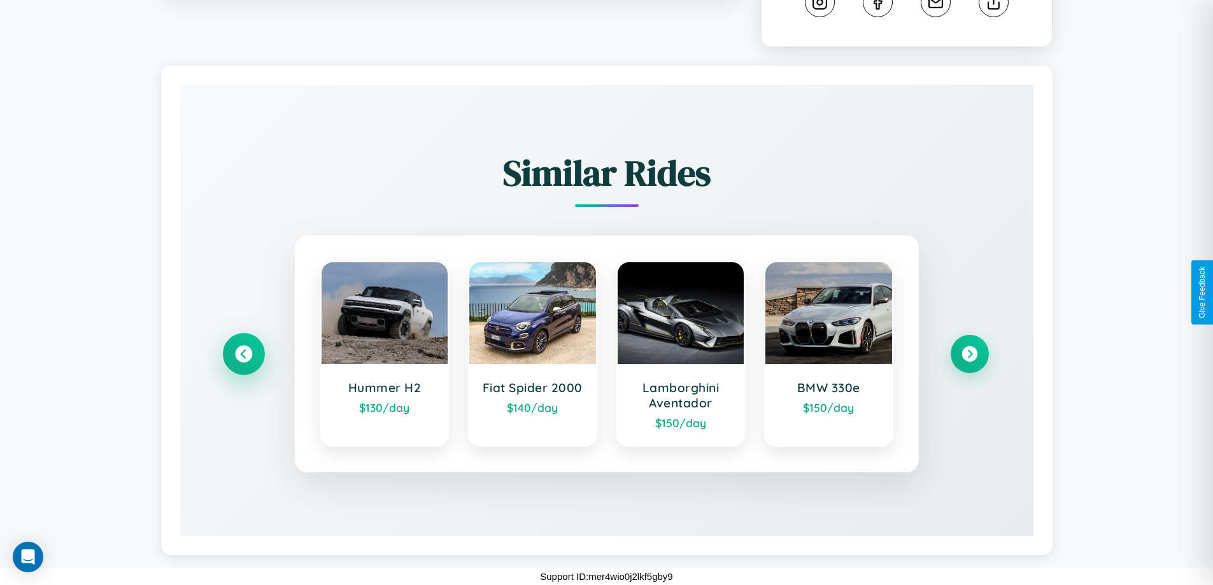
click at [243, 354] on icon at bounding box center [243, 354] width 17 height 17
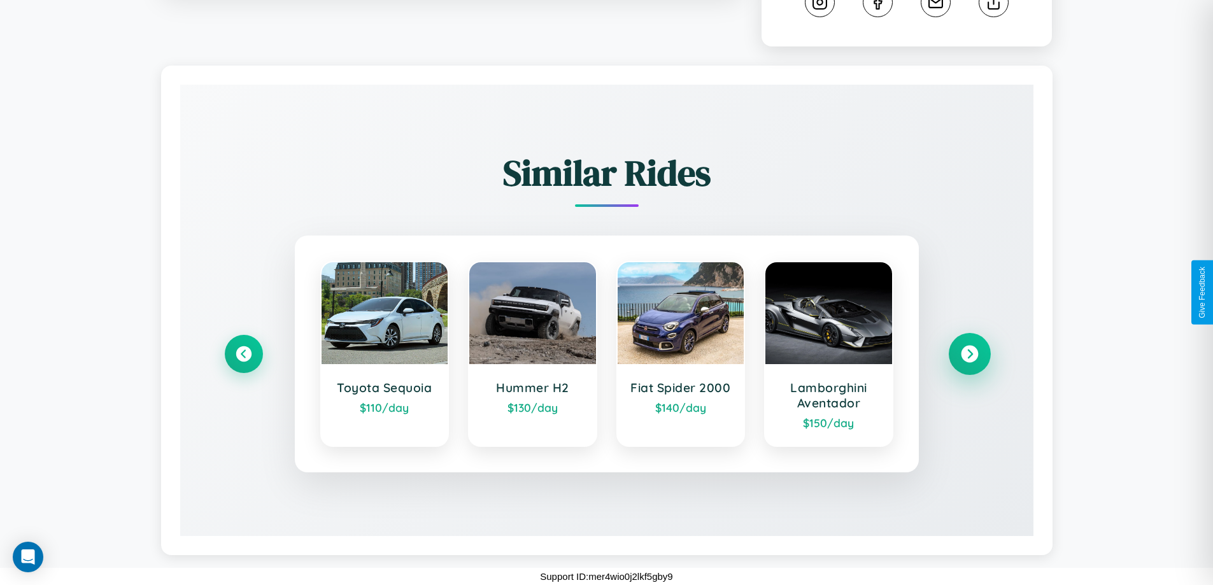
click at [969, 354] on icon at bounding box center [969, 354] width 17 height 17
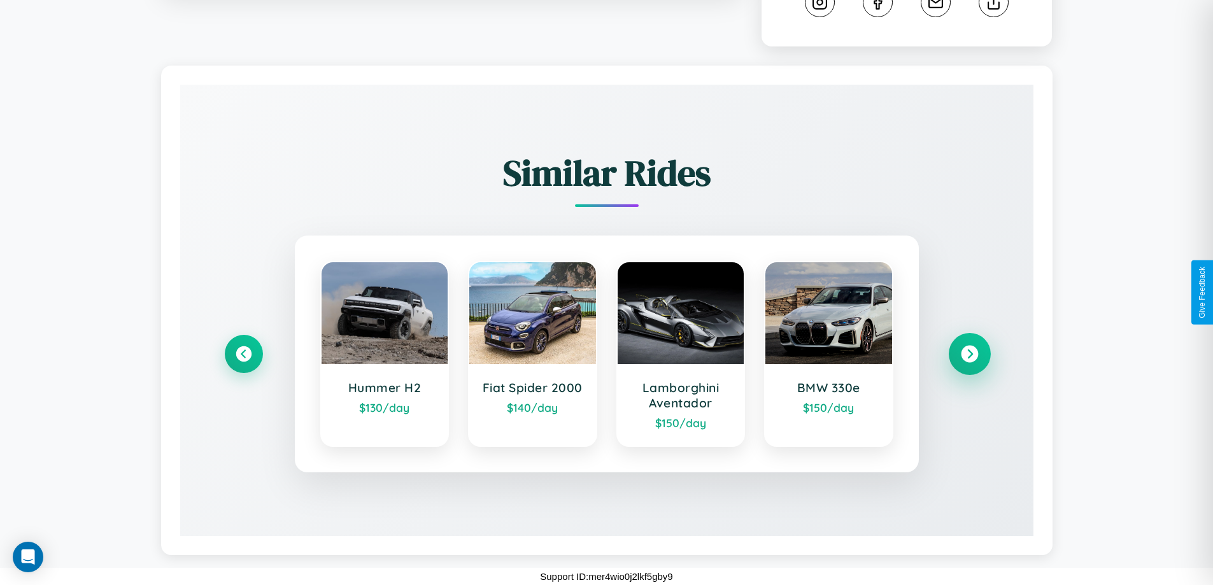
click at [969, 354] on icon at bounding box center [969, 354] width 17 height 17
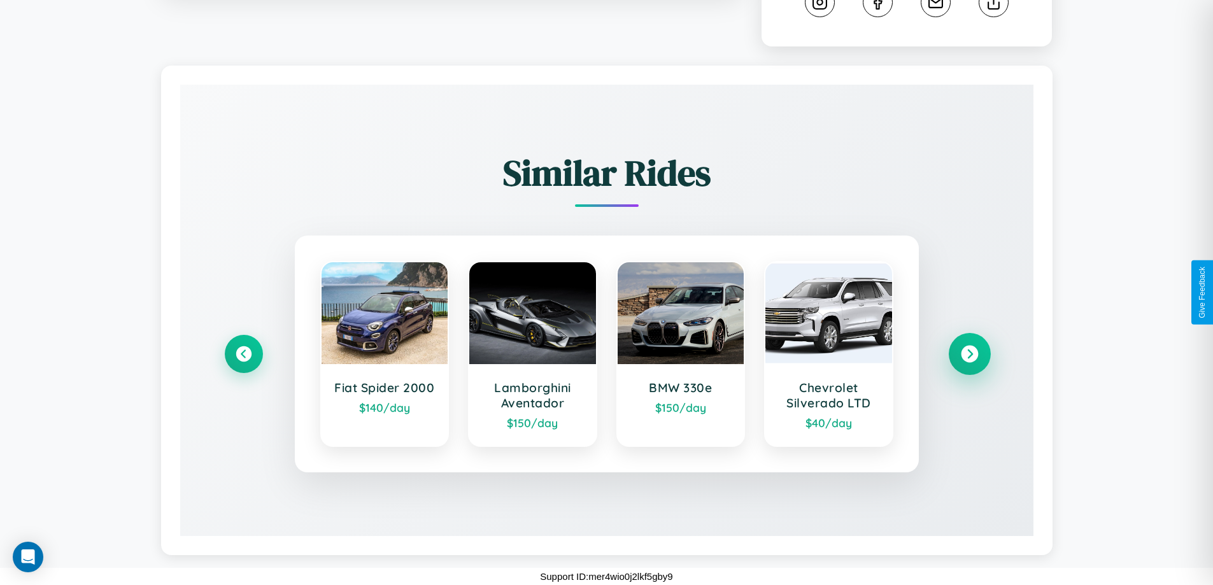
click at [969, 354] on icon at bounding box center [969, 354] width 17 height 17
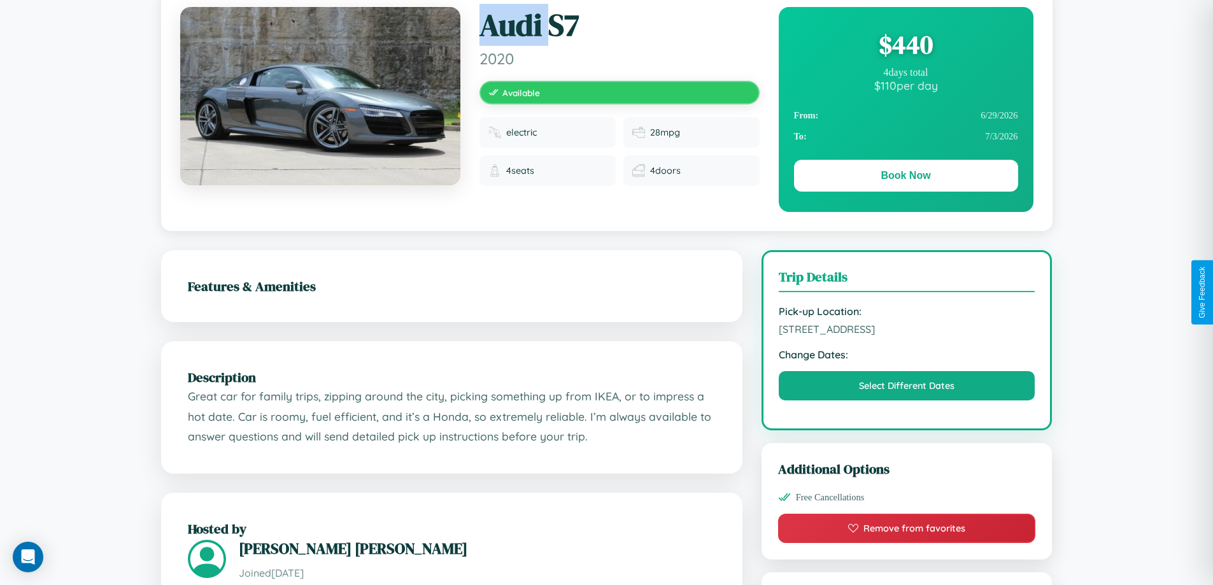
scroll to position [0, 0]
